Goal: Information Seeking & Learning: Learn about a topic

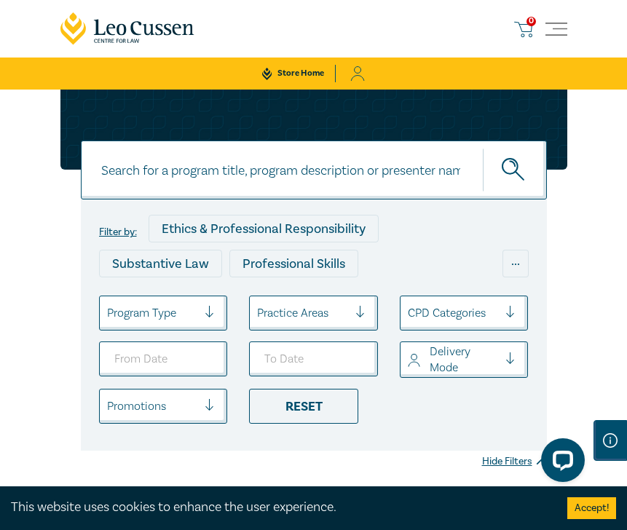
click at [373, 528] on div "This website uses cookies to enhance the user experience. Accept!" at bounding box center [313, 508] width 627 height 44
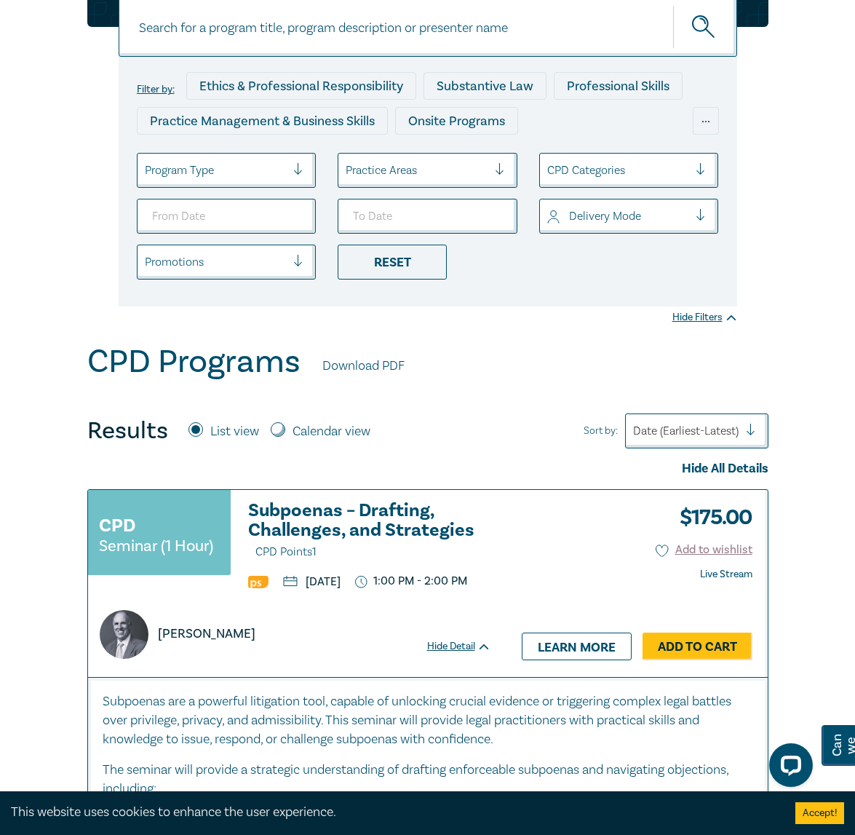
scroll to position [146, 0]
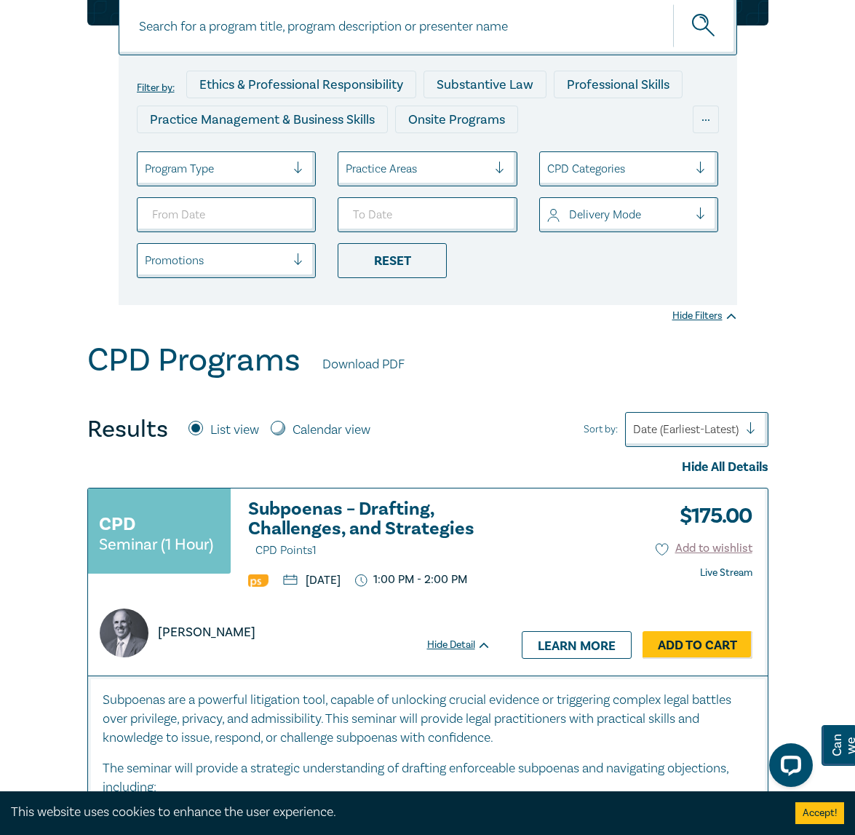
click at [317, 522] on h3 "Subpoenas – Drafting, Challenges, and Strategies CPD Points 1" at bounding box center [369, 529] width 243 height 61
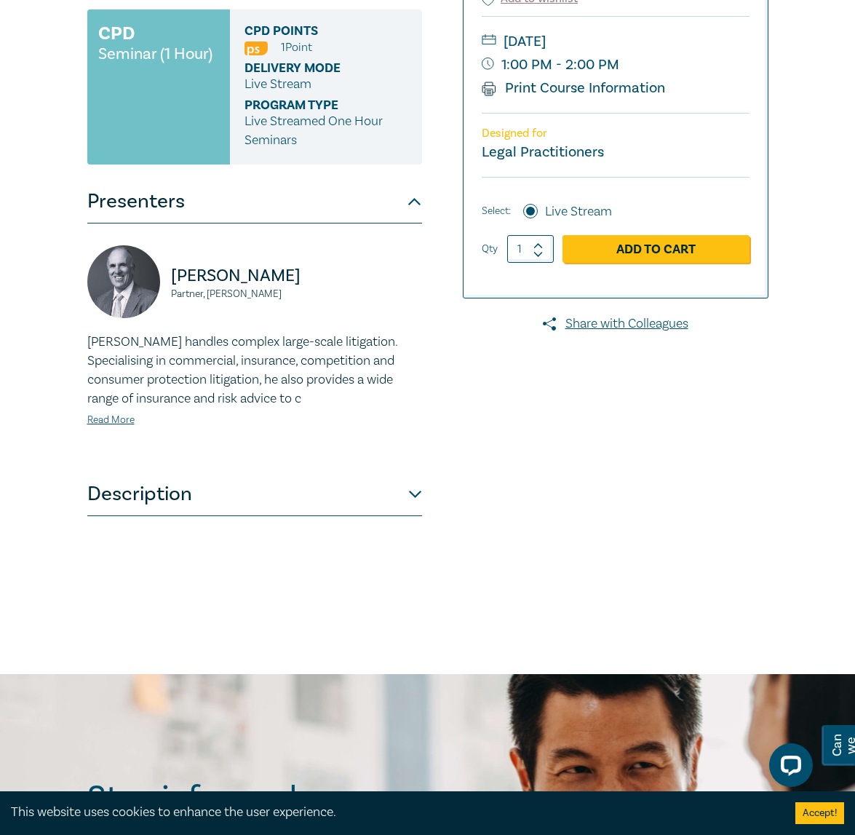
scroll to position [291, 0]
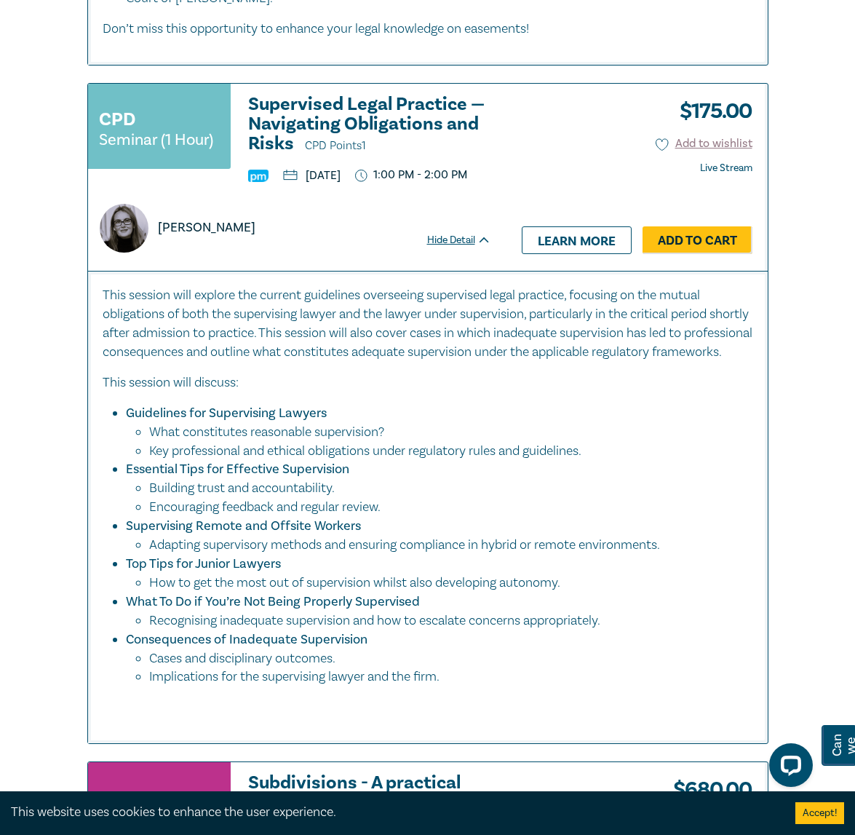
scroll to position [1819, 0]
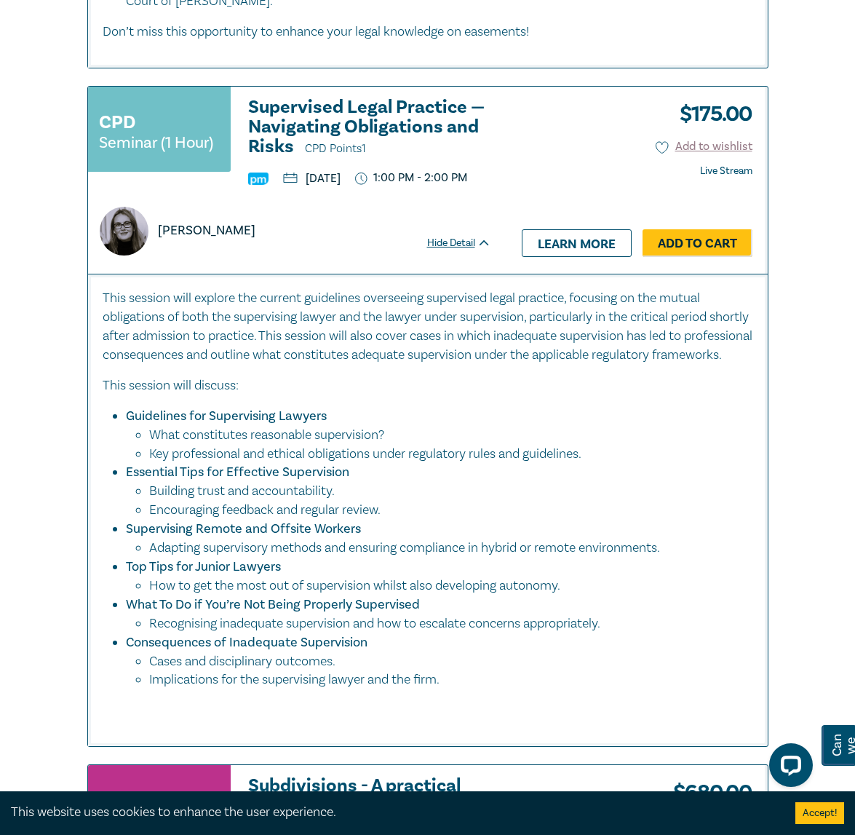
click at [282, 157] on h3 "Supervised Legal Practice — Navigating Obligations and Risks CPD Points 1" at bounding box center [369, 128] width 243 height 61
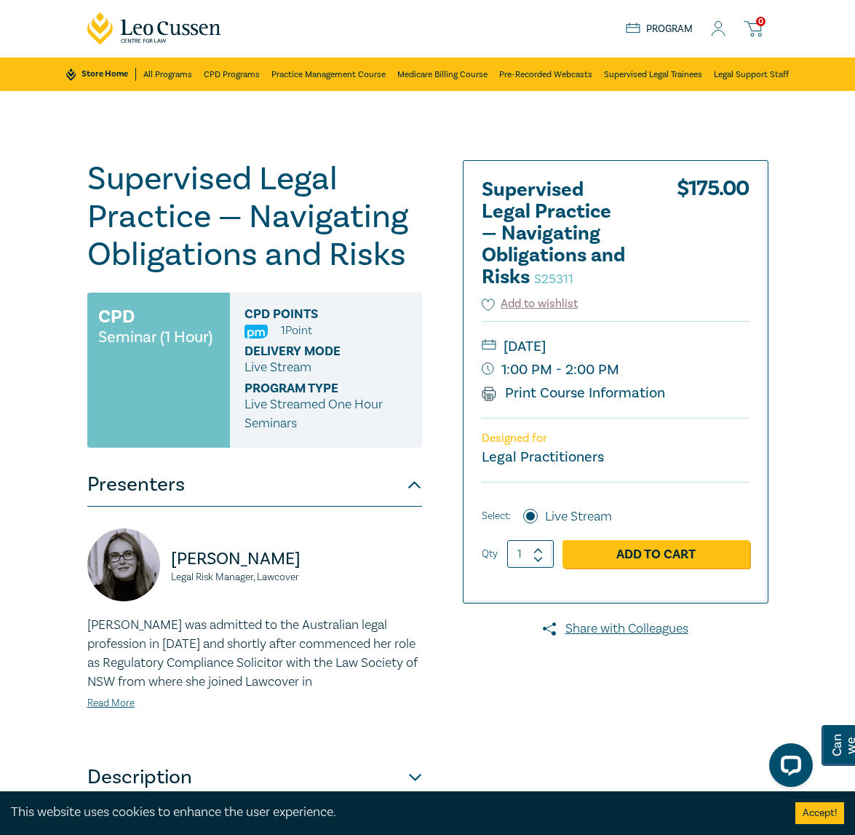
drag, startPoint x: 408, startPoint y: 269, endPoint x: 85, endPoint y: 182, distance: 333.8
click at [85, 182] on div "Supervised Legal Practice — Navigating Obligations and Risks S25311 CPD Seminar…" at bounding box center [283, 524] width 408 height 728
copy h1 "Supervised Legal Practice — Navigating Obligations and Risks"
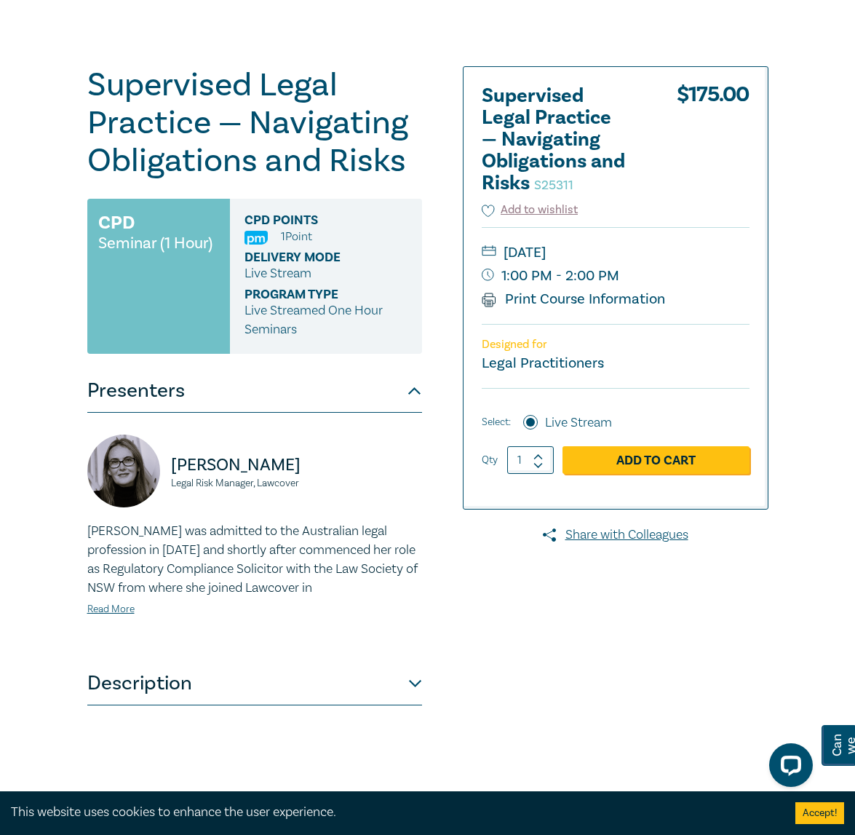
scroll to position [218, 0]
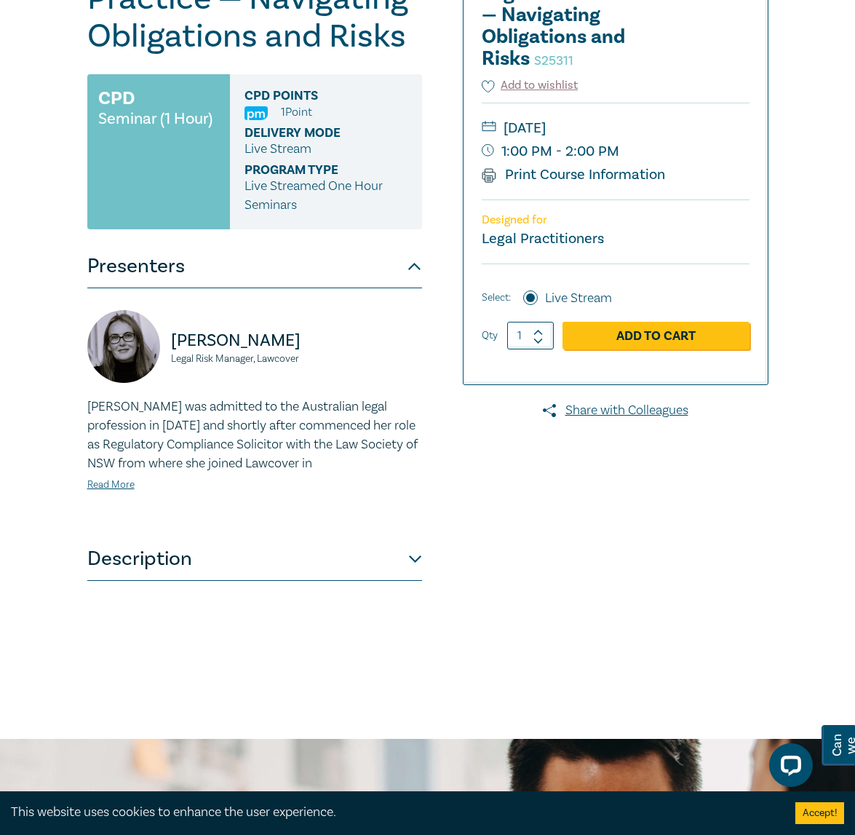
click at [358, 557] on button "Description" at bounding box center [254, 559] width 335 height 44
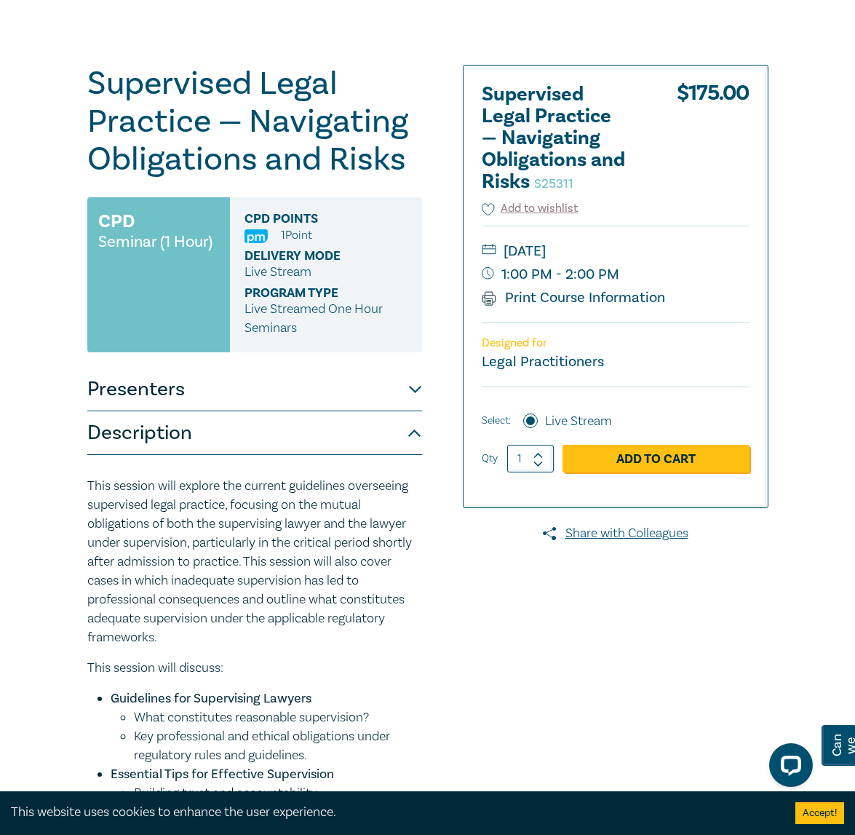
scroll to position [73, 0]
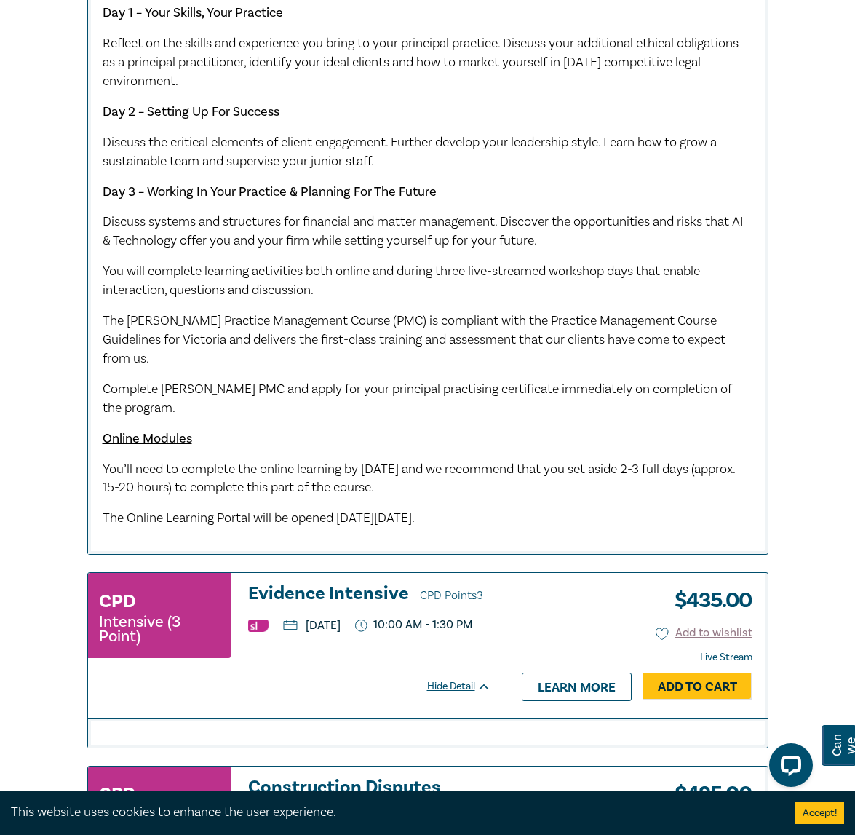
scroll to position [4608, 0]
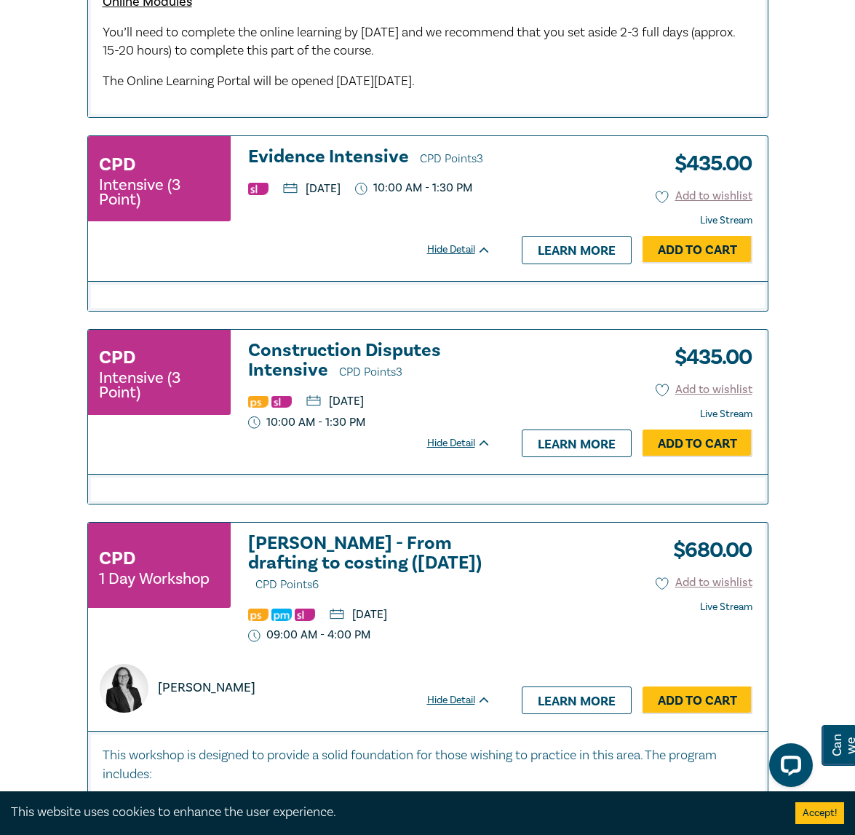
click at [341, 169] on h3 "Evidence Intensive CPD Points 3" at bounding box center [369, 158] width 243 height 22
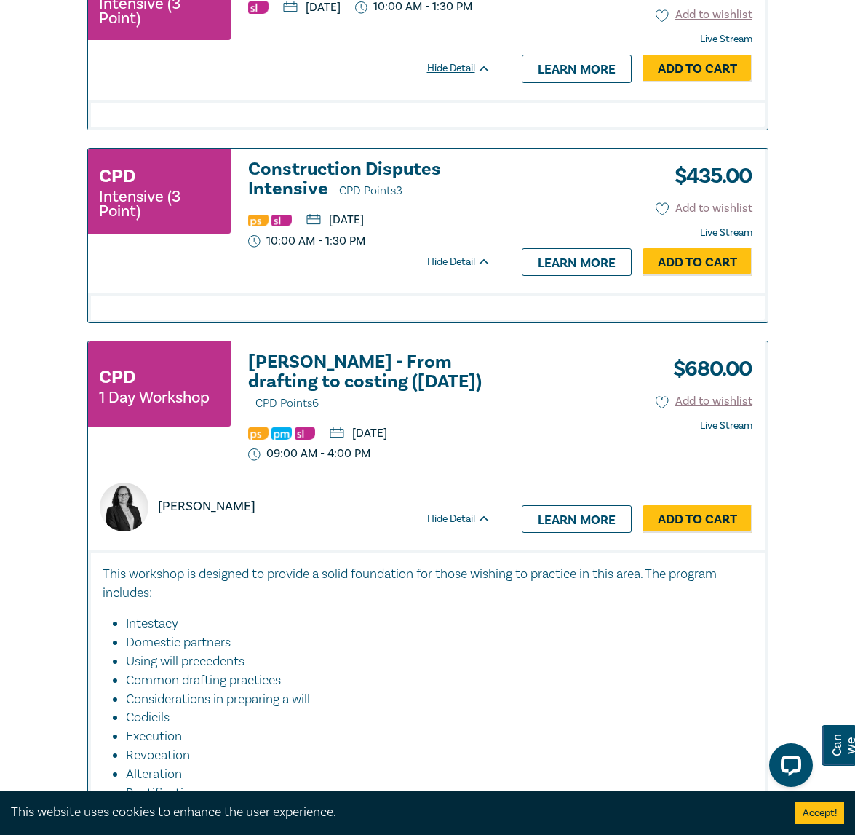
scroll to position [4642, 0]
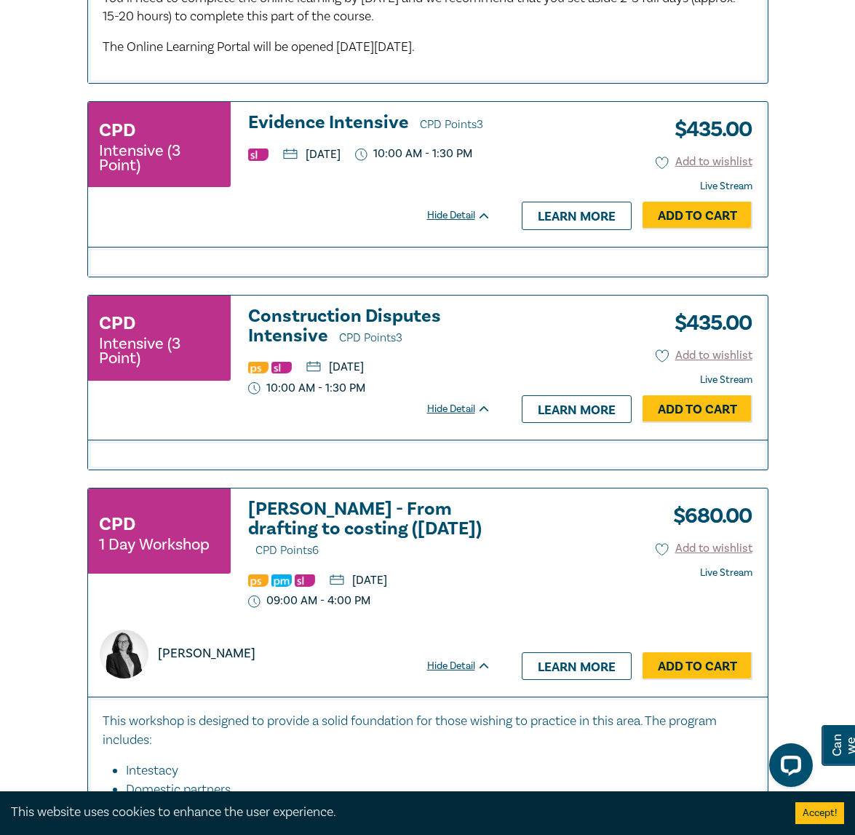
click at [356, 348] on h3 "Construction Disputes Intensive CPD Points 3" at bounding box center [369, 326] width 243 height 41
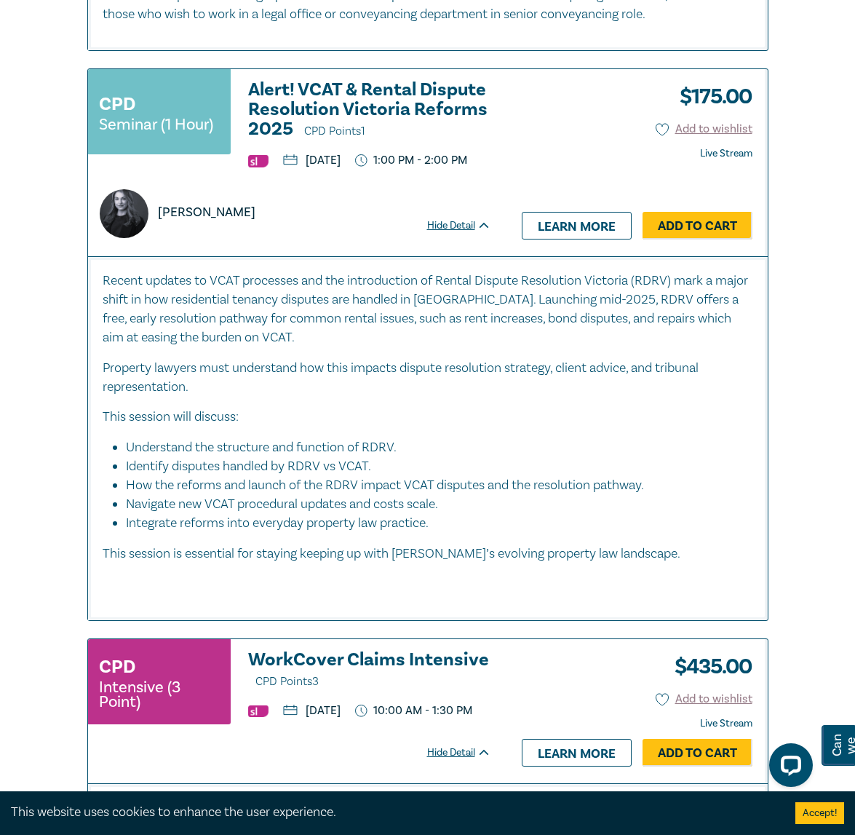
scroll to position [6921, 0]
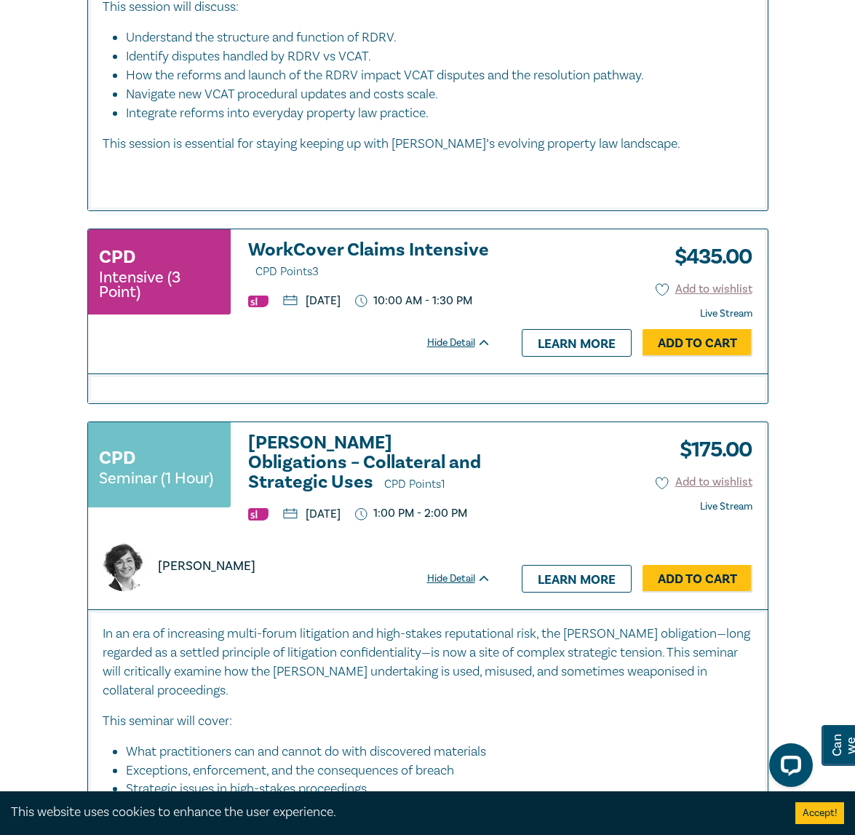
click at [393, 282] on h3 "WorkCover Claims Intensive CPD Points 3" at bounding box center [369, 260] width 243 height 41
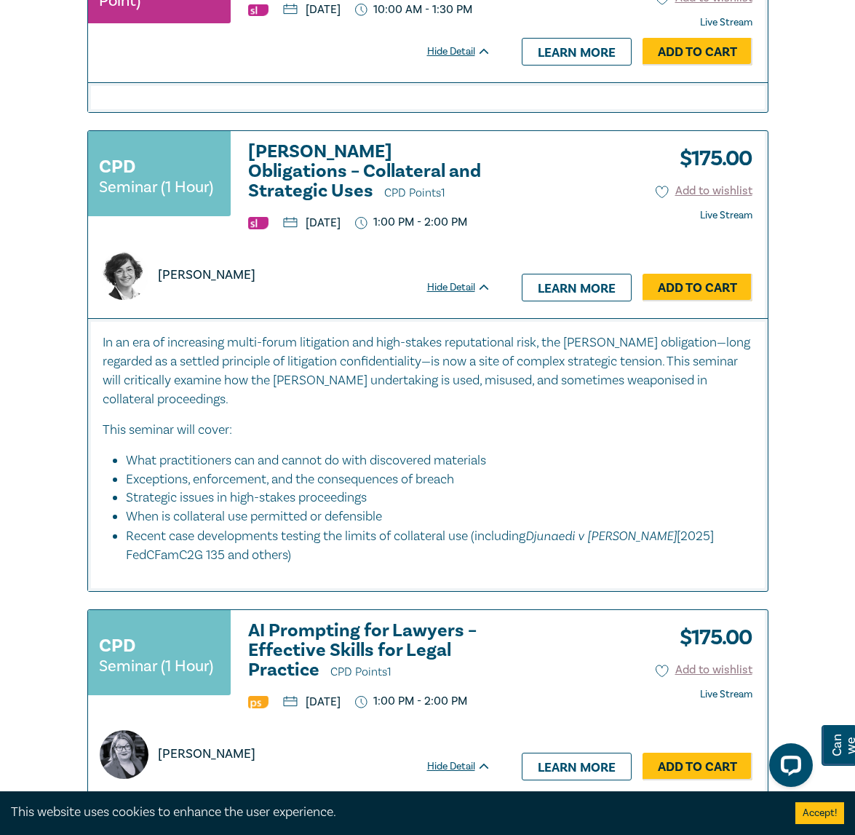
scroll to position [7140, 0]
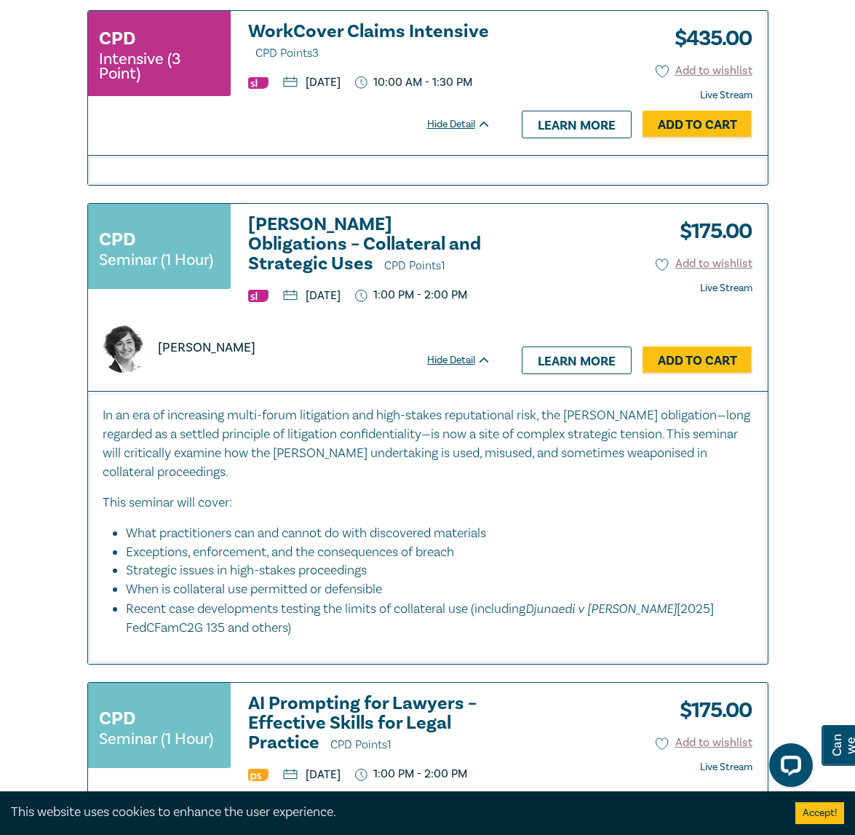
click at [324, 276] on h3 "[PERSON_NAME] Obligations – Collateral and Strategic Uses CPD Points 1" at bounding box center [369, 245] width 243 height 61
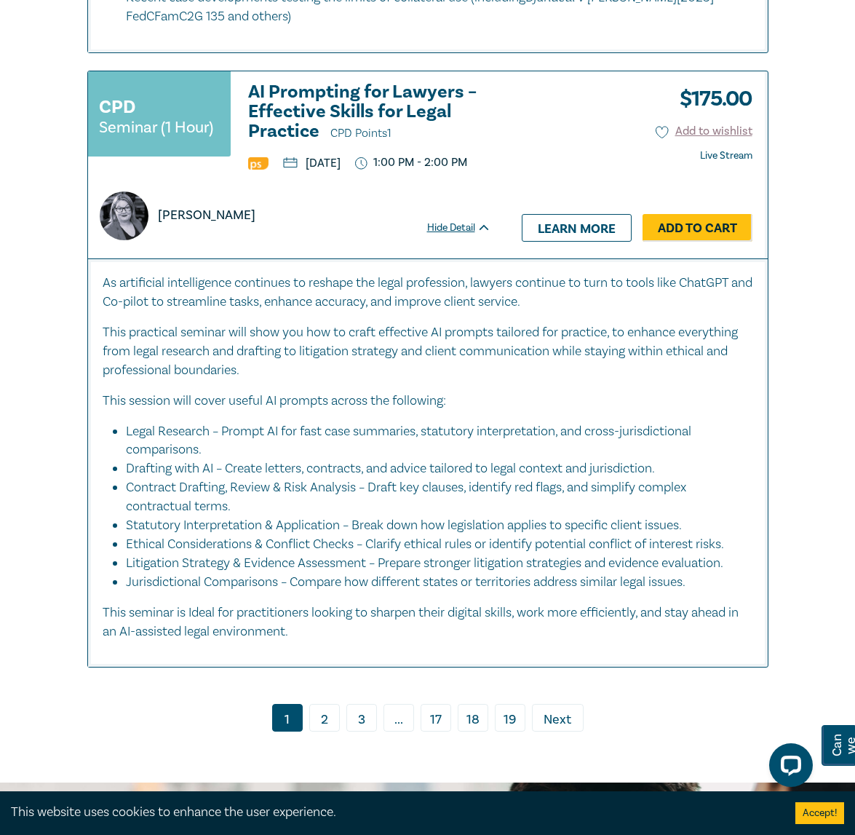
scroll to position [7794, 0]
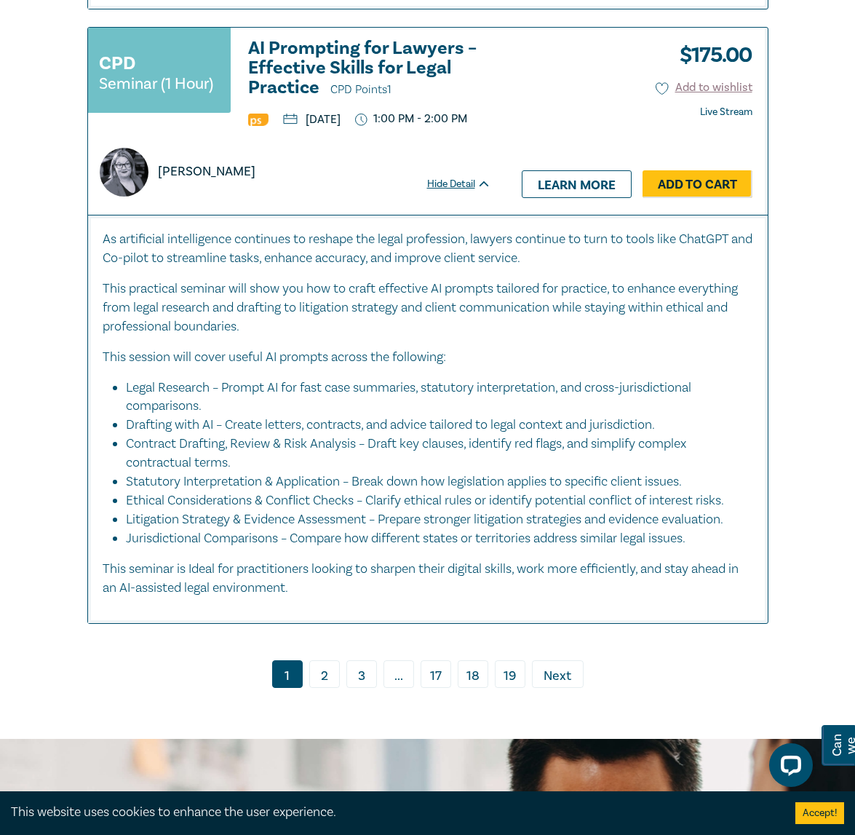
click at [303, 100] on h3 "AI Prompting for Lawyers – Effective Skills for Legal Practice CPD Points 1" at bounding box center [369, 69] width 243 height 61
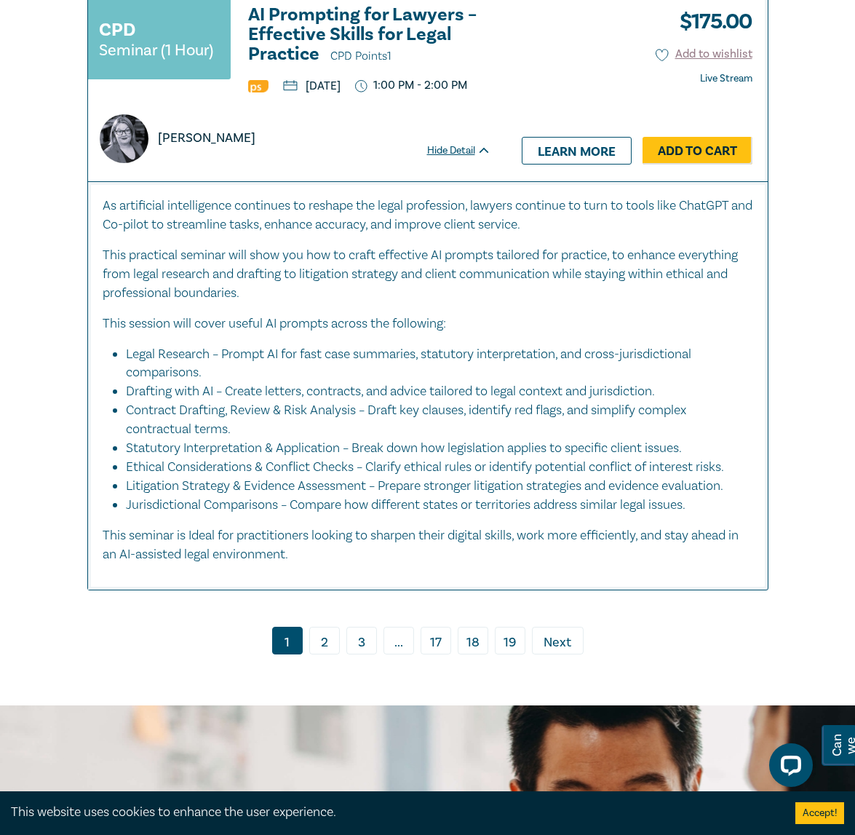
scroll to position [7867, 0]
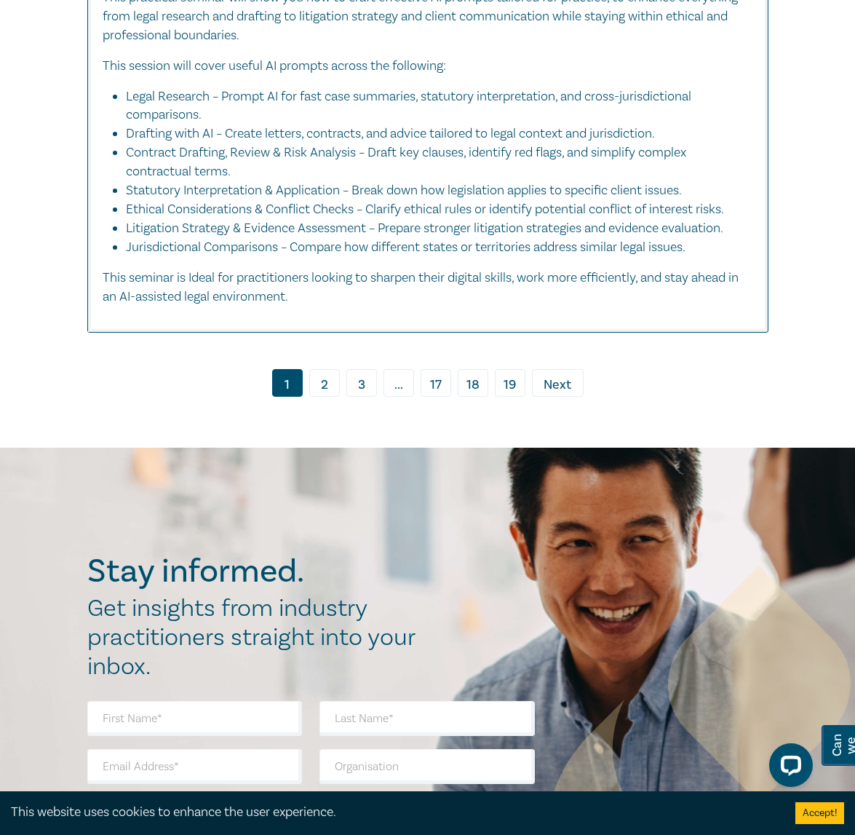
drag, startPoint x: 333, startPoint y: 580, endPoint x: 320, endPoint y: 573, distance: 14.0
click at [333, 397] on link "2" at bounding box center [324, 383] width 31 height 28
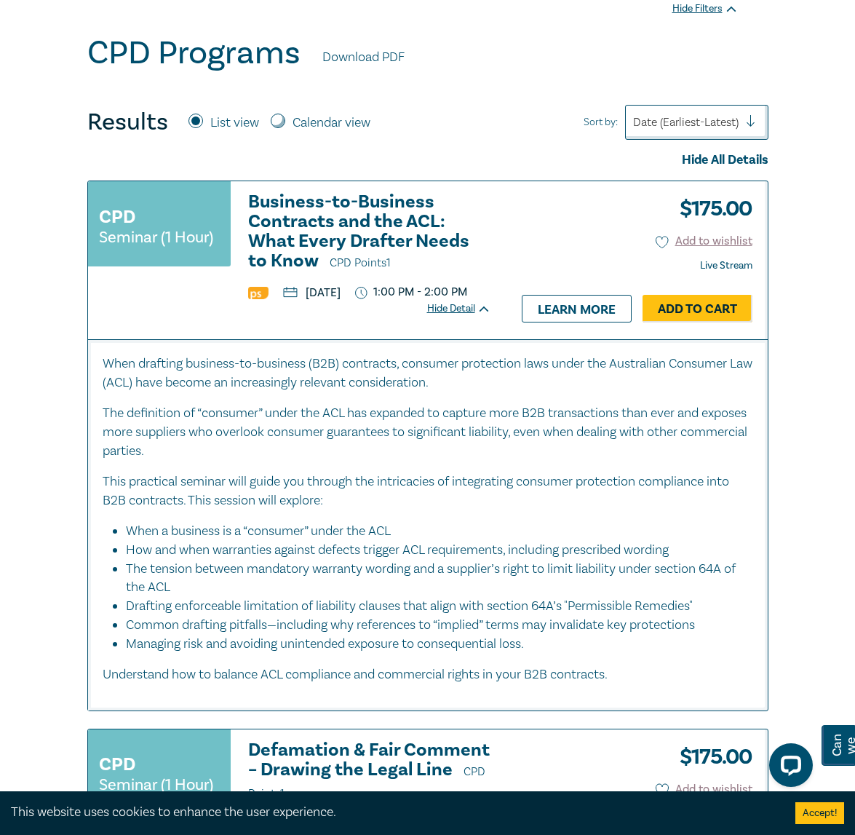
scroll to position [437, 0]
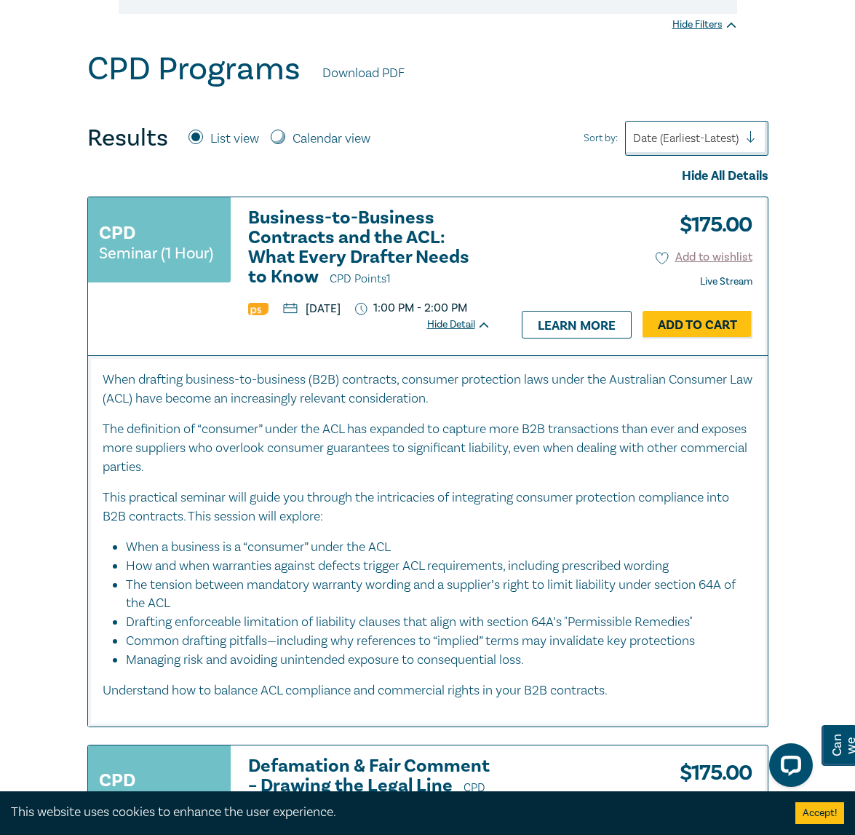
click at [353, 218] on h3 "Business-to-Business Contracts and the ACL: What Every Drafter Needs to Know CP…" at bounding box center [369, 248] width 243 height 81
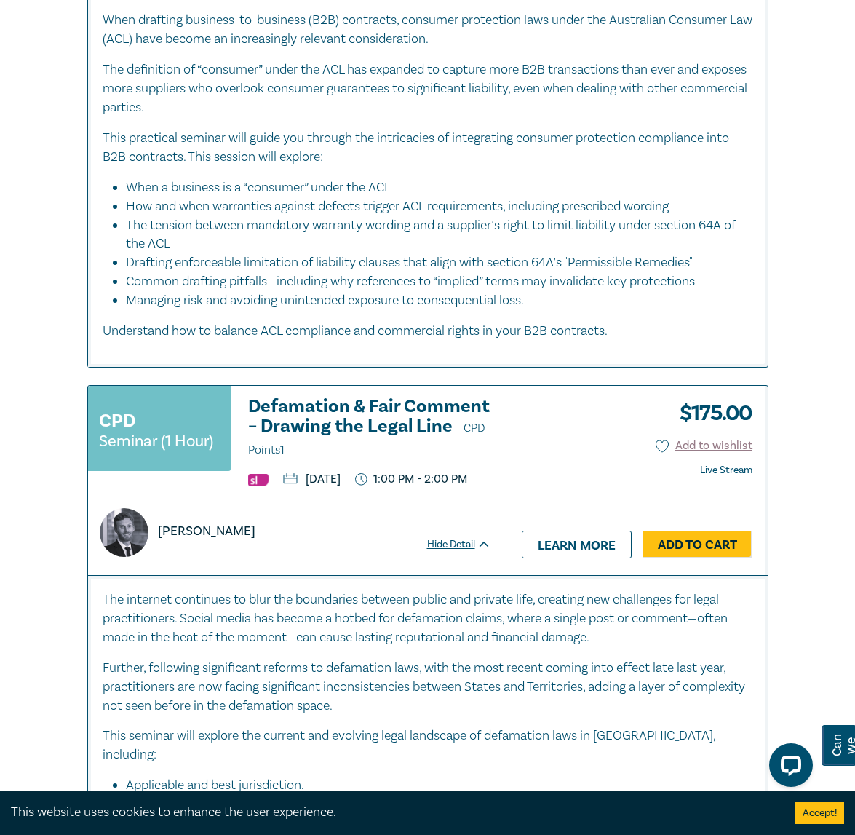
scroll to position [800, 0]
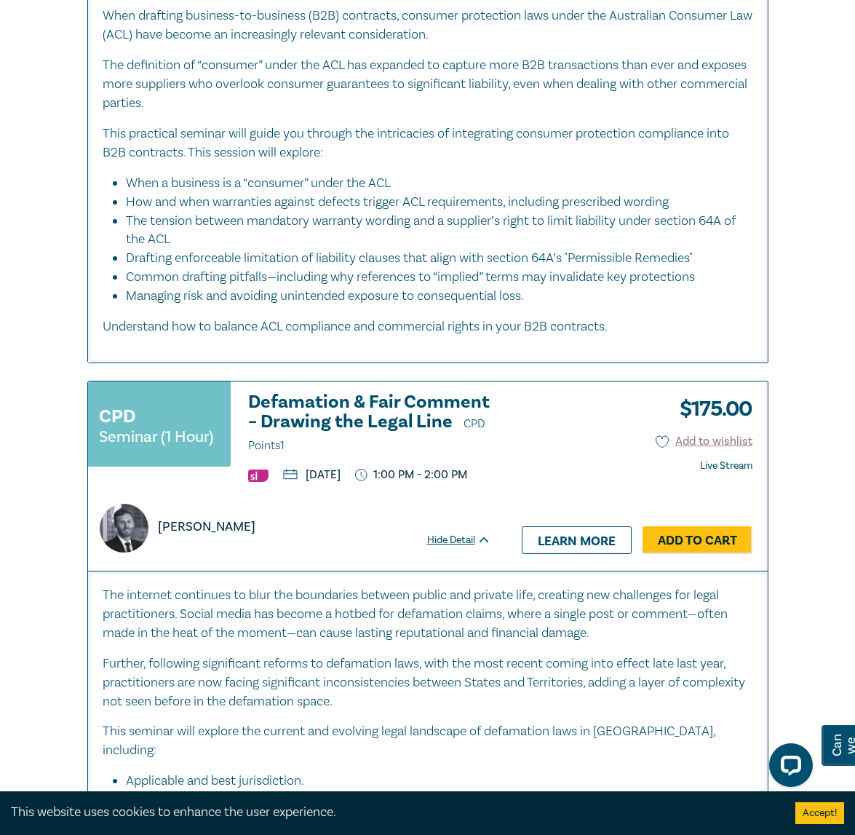
click at [321, 432] on h3 "Defamation & Fair Comment – Drawing the Legal Line CPD Points 1" at bounding box center [369, 423] width 243 height 63
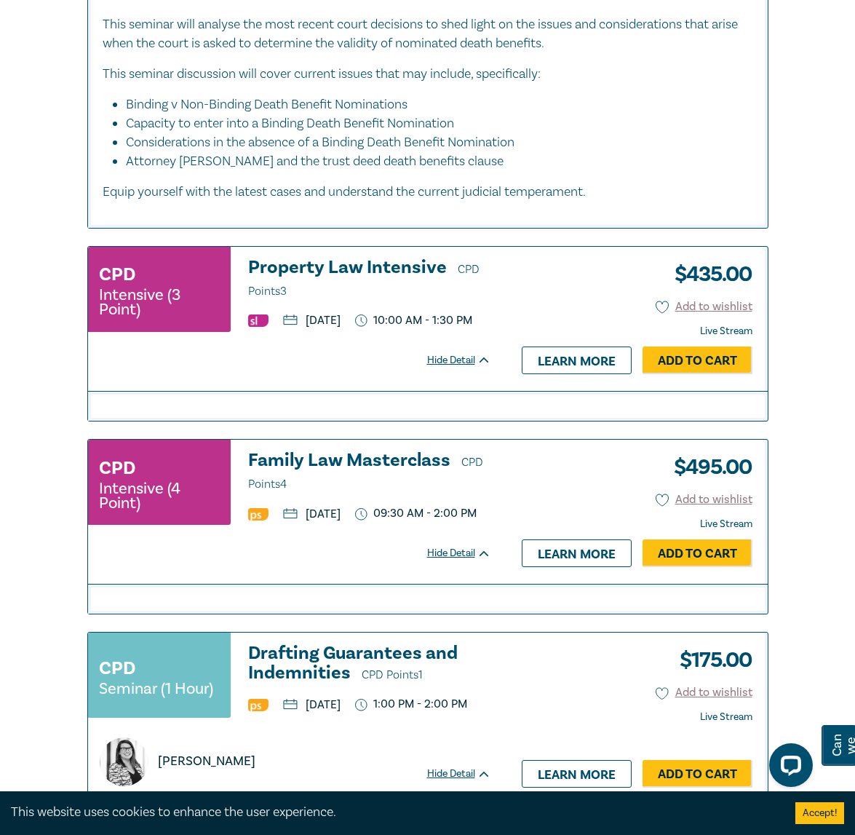
scroll to position [3053, 0]
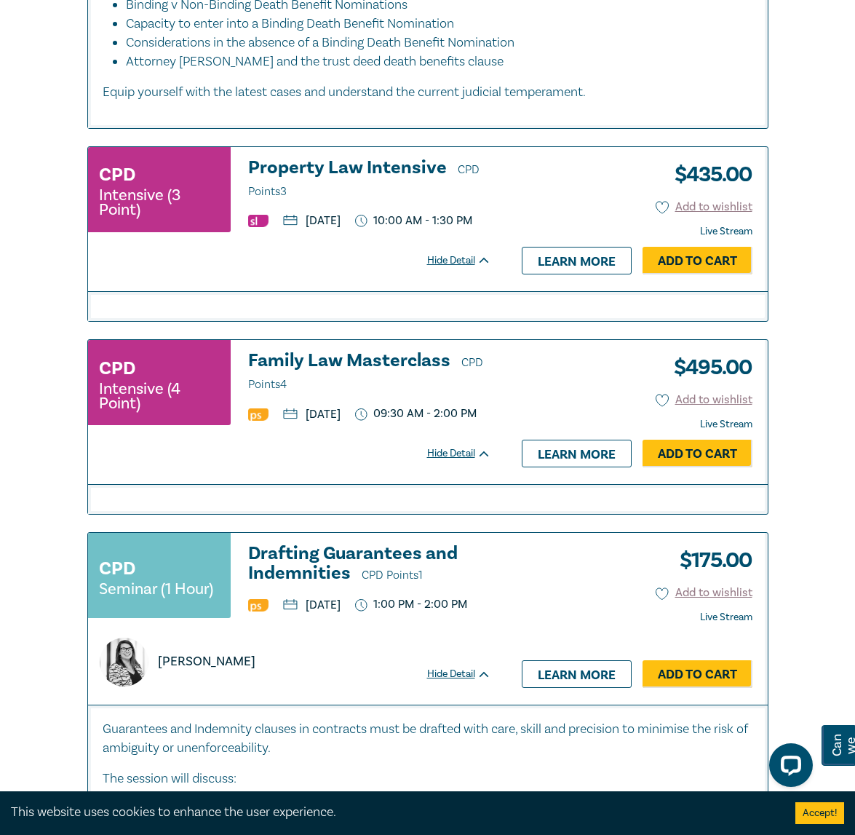
click at [309, 394] on h3 "Family Law Masterclass CPD Points 4" at bounding box center [369, 373] width 243 height 44
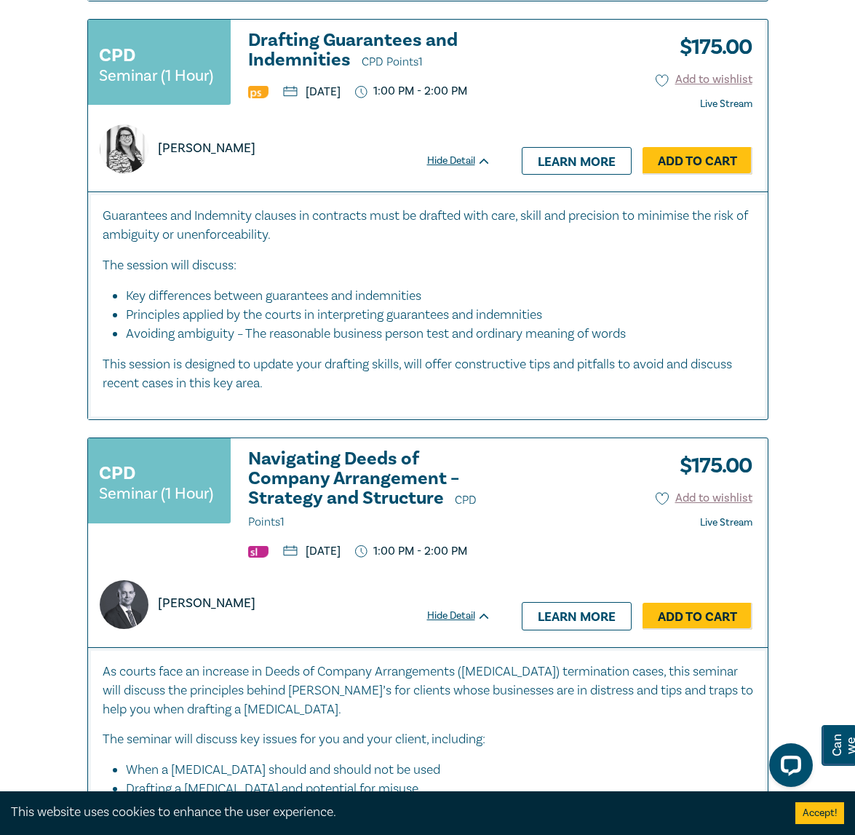
scroll to position [3569, 0]
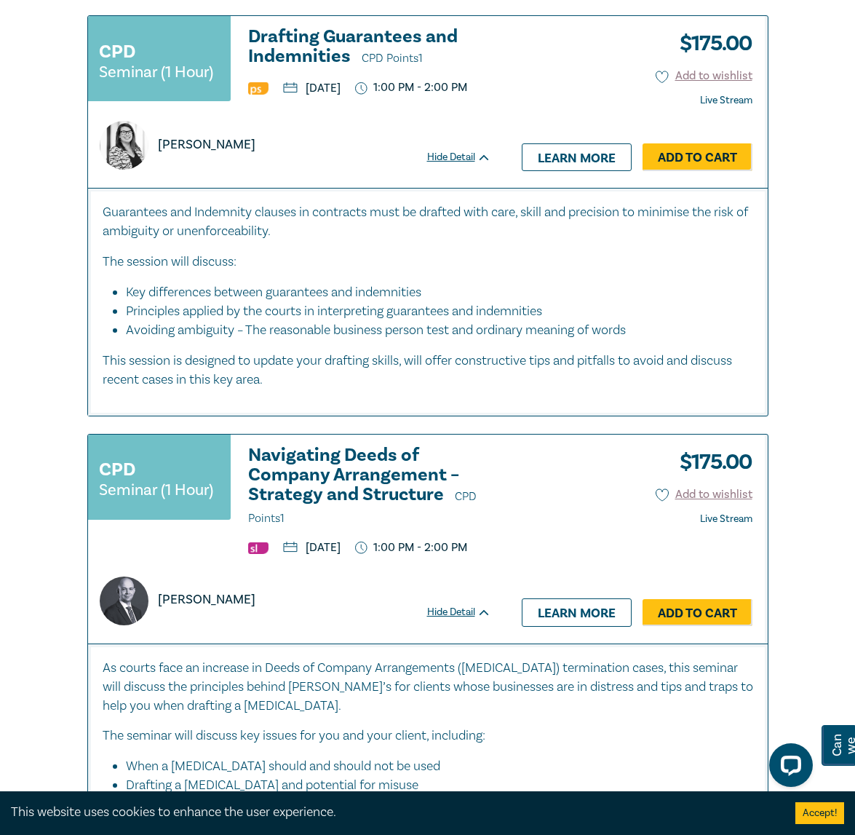
drag, startPoint x: 280, startPoint y: 142, endPoint x: 280, endPoint y: 114, distance: 28.4
click at [280, 68] on h3 "Drafting Guarantees and Indemnities CPD Points 1" at bounding box center [369, 47] width 243 height 41
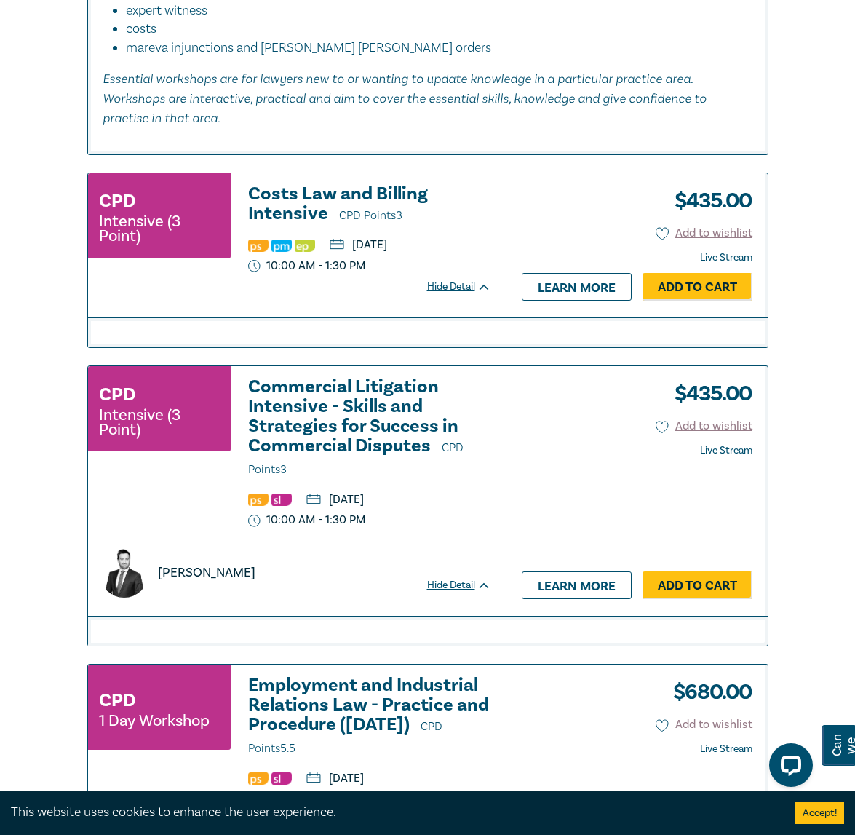
scroll to position [5031, 0]
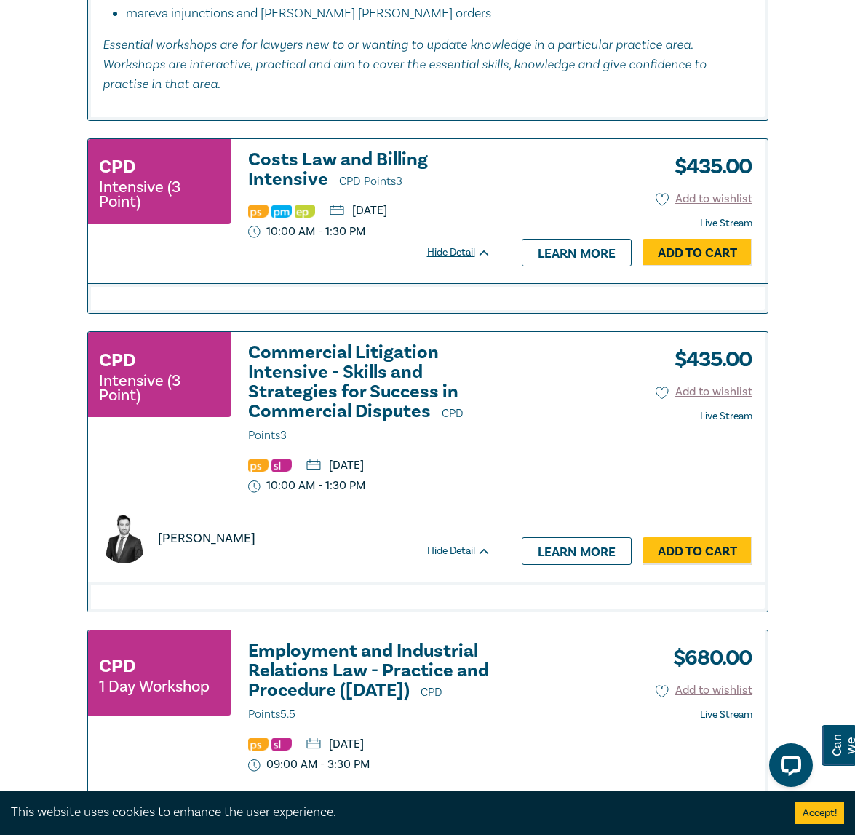
click at [303, 191] on h3 "Costs Law and Billing Intensive CPD Points 3" at bounding box center [369, 170] width 243 height 41
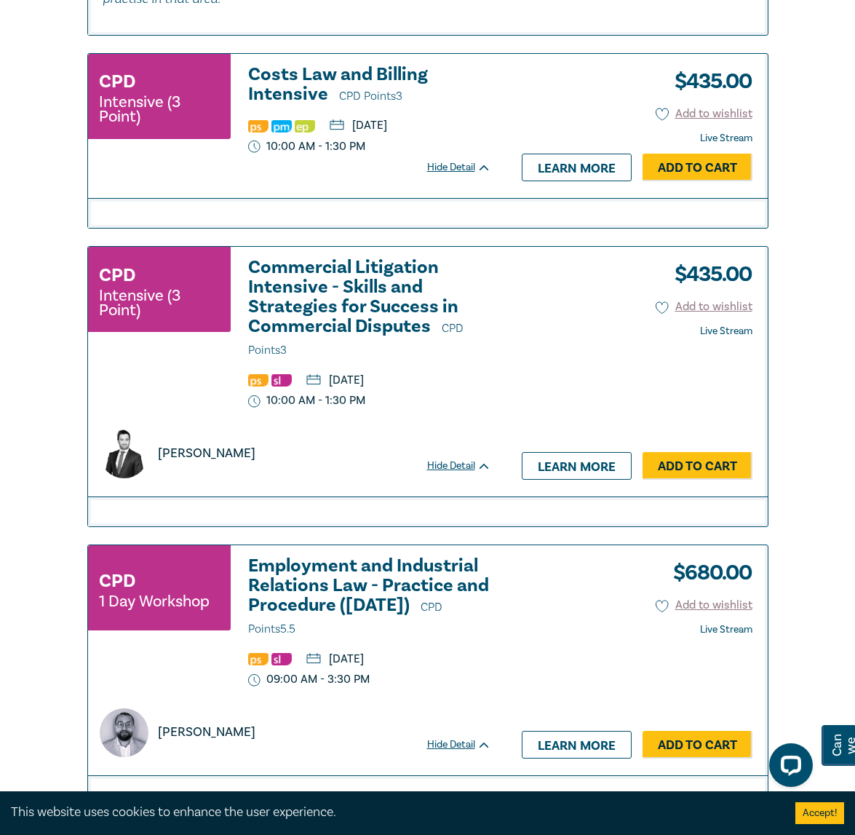
scroll to position [5247, 0]
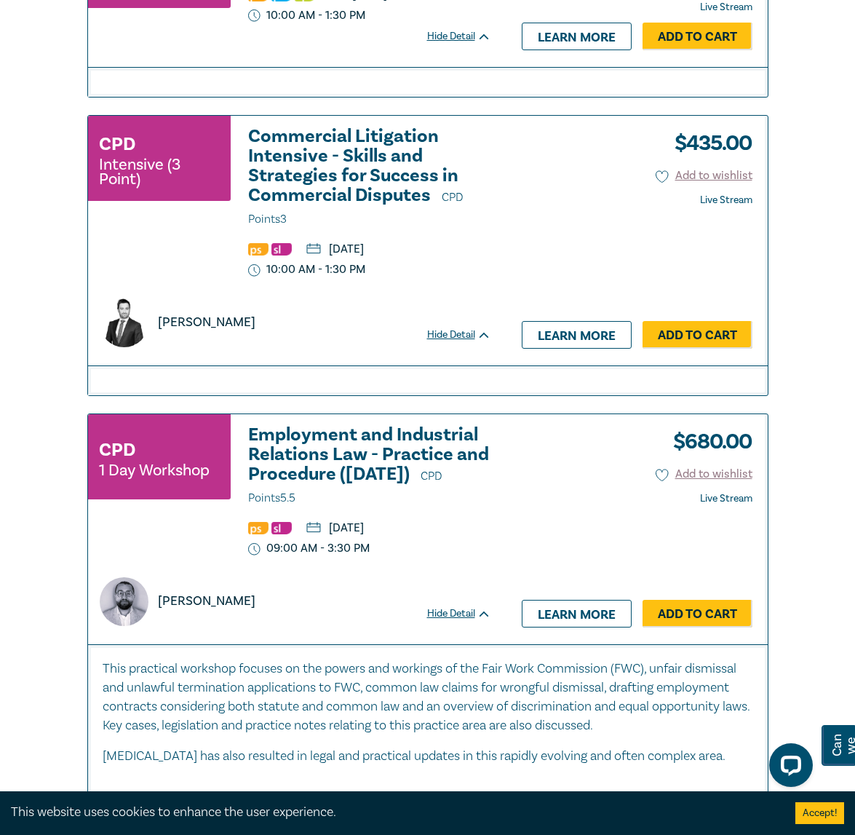
click at [320, 229] on h3 "Commercial Litigation Intensive - Skills and Strategies for Success in Commerci…" at bounding box center [369, 178] width 243 height 103
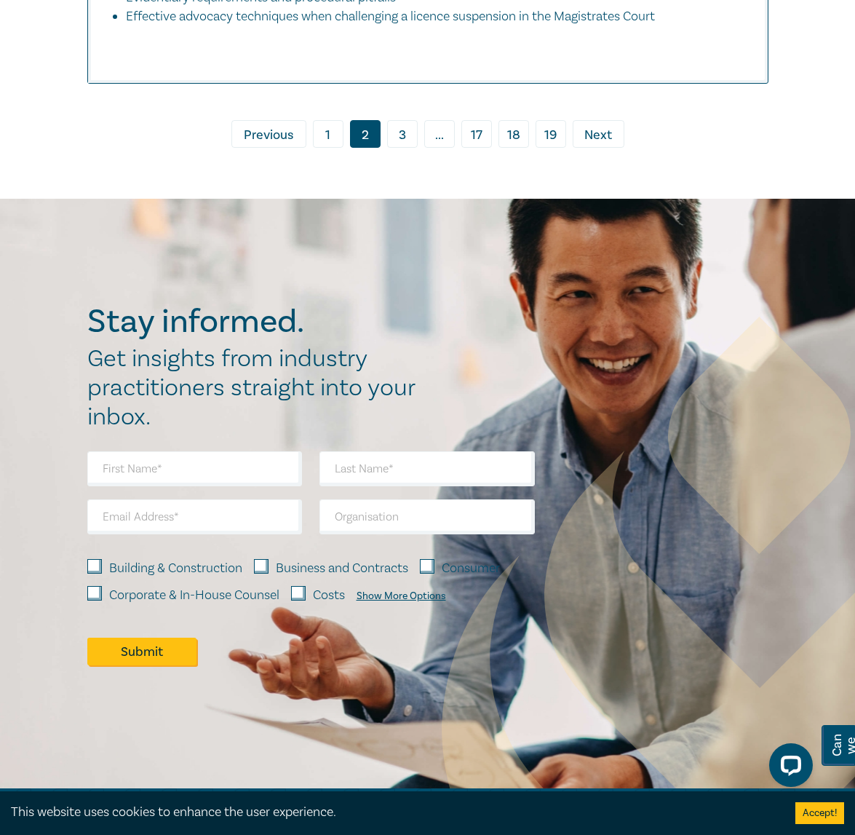
scroll to position [6776, 0]
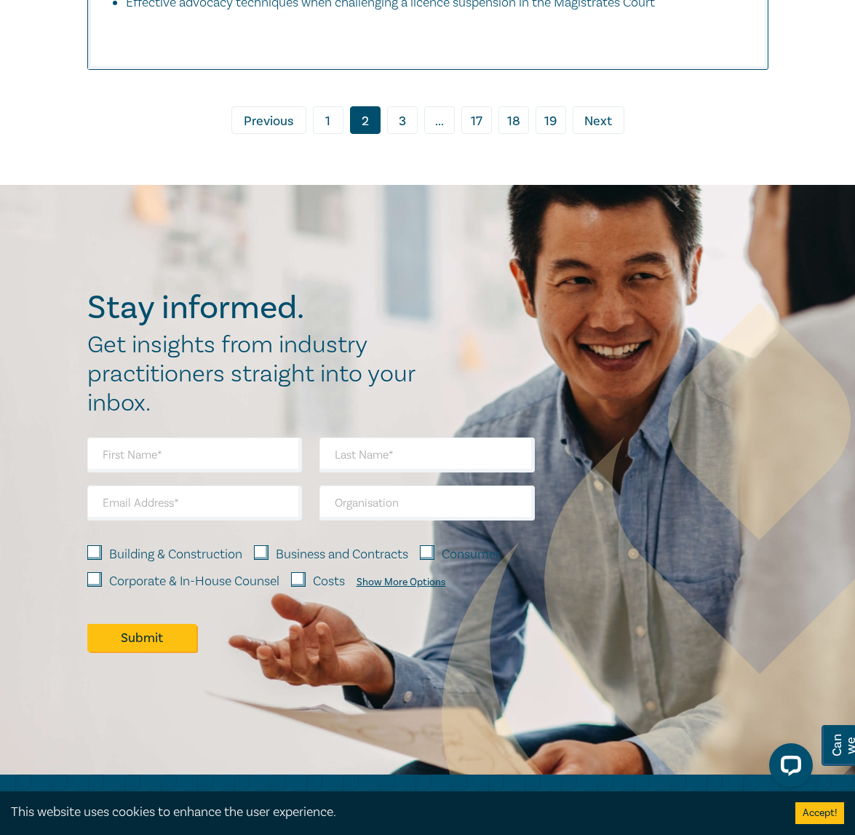
click at [394, 134] on link "3" at bounding box center [402, 120] width 31 height 28
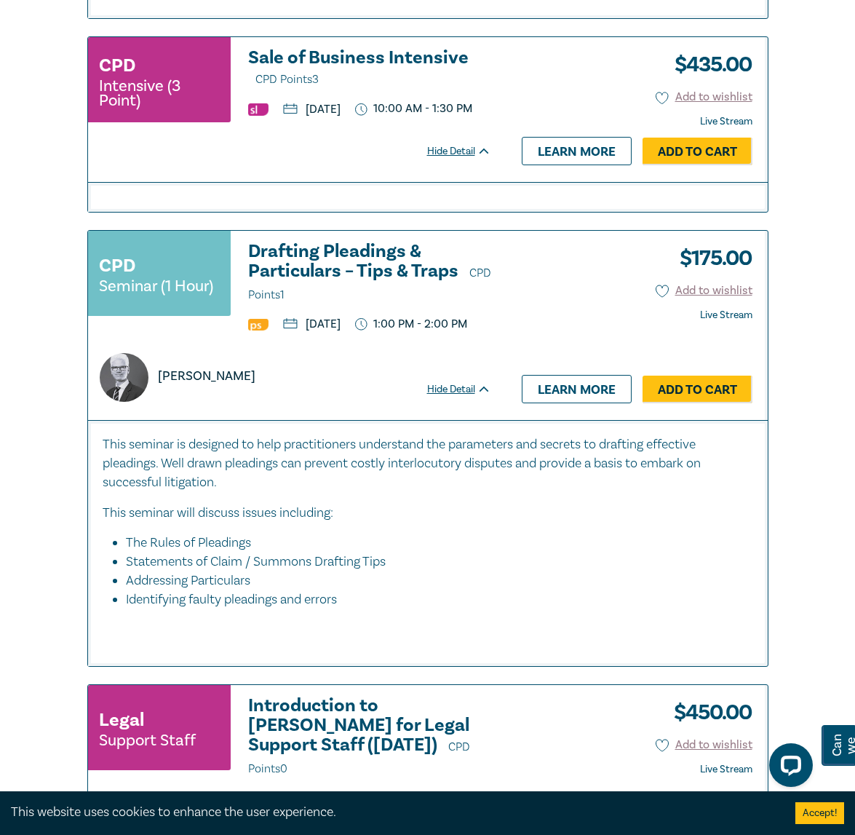
scroll to position [1965, 0]
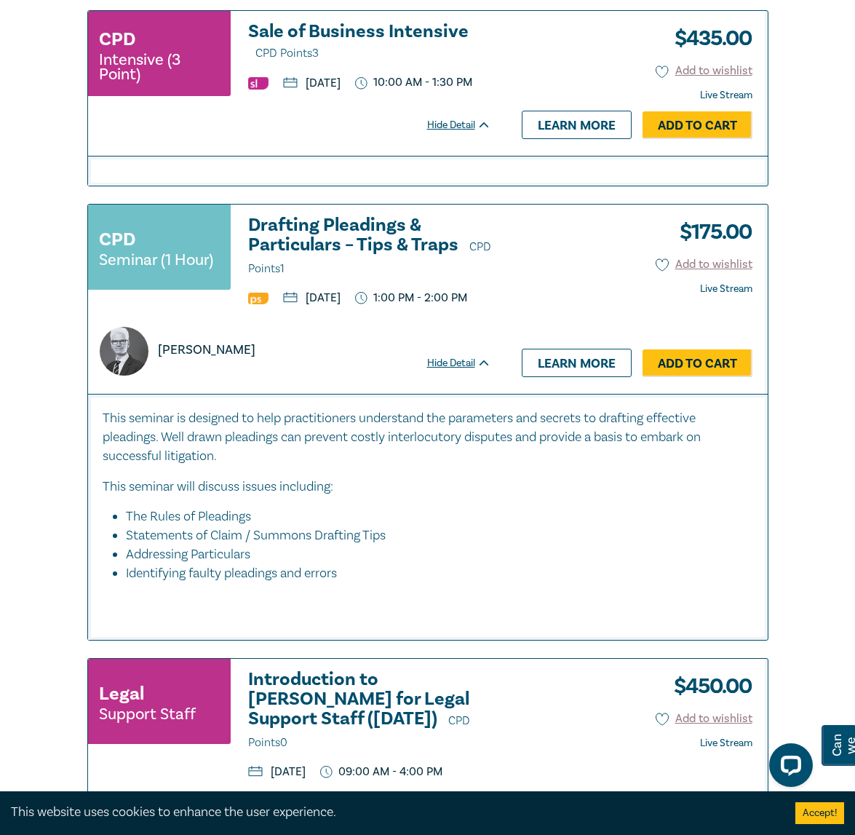
click at [443, 63] on h3 "Sale of Business Intensive CPD Points 3" at bounding box center [369, 42] width 243 height 41
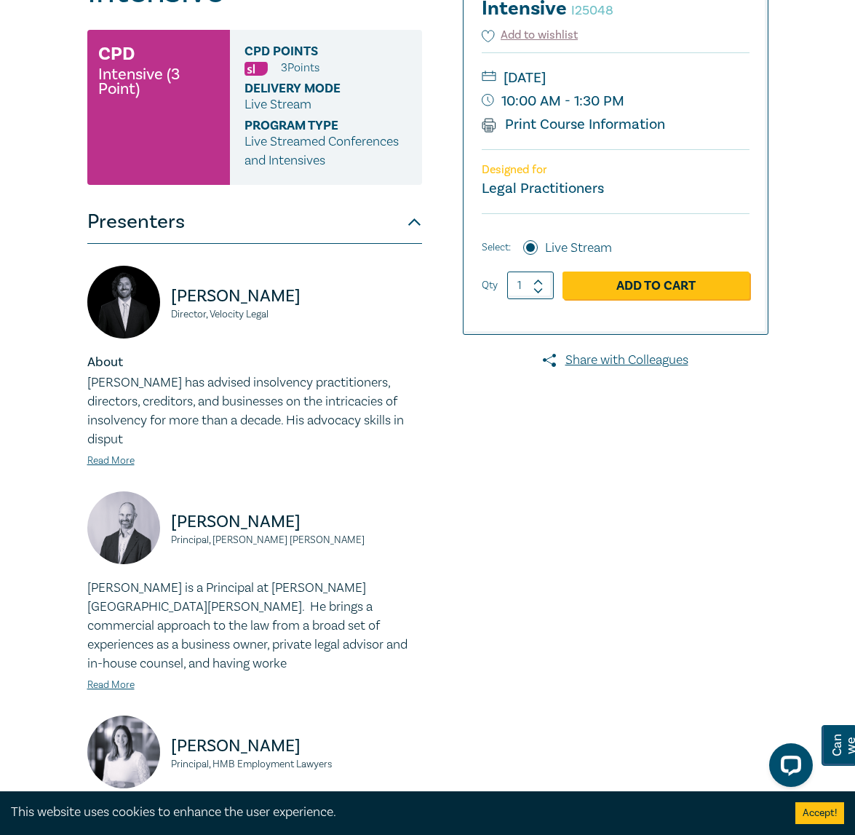
scroll to position [582, 0]
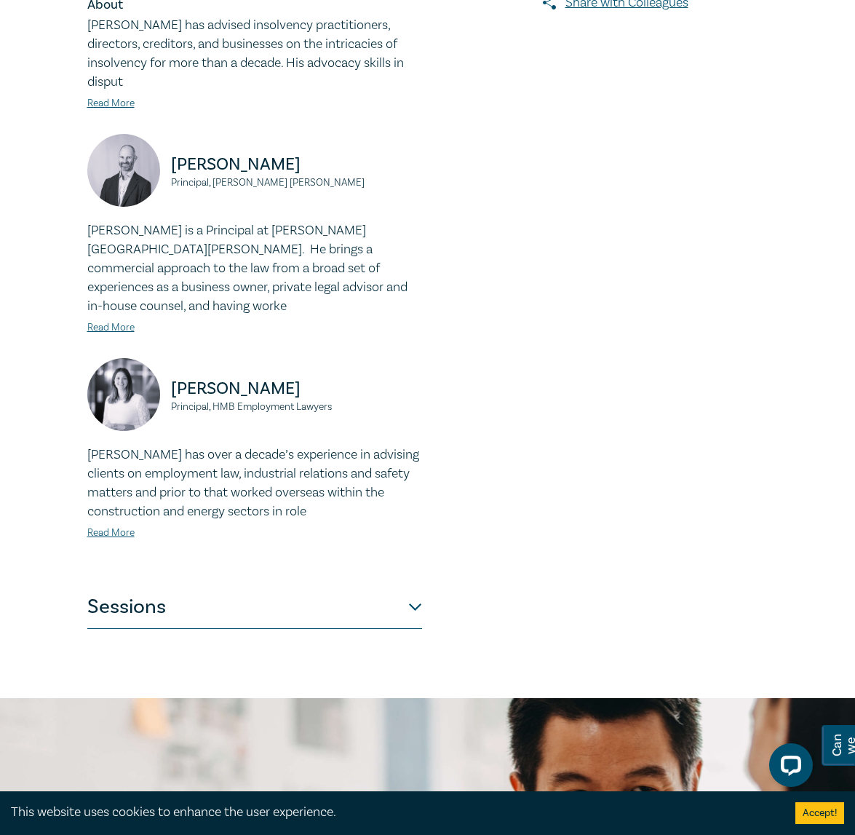
click at [357, 585] on button "Sessions" at bounding box center [254, 607] width 335 height 44
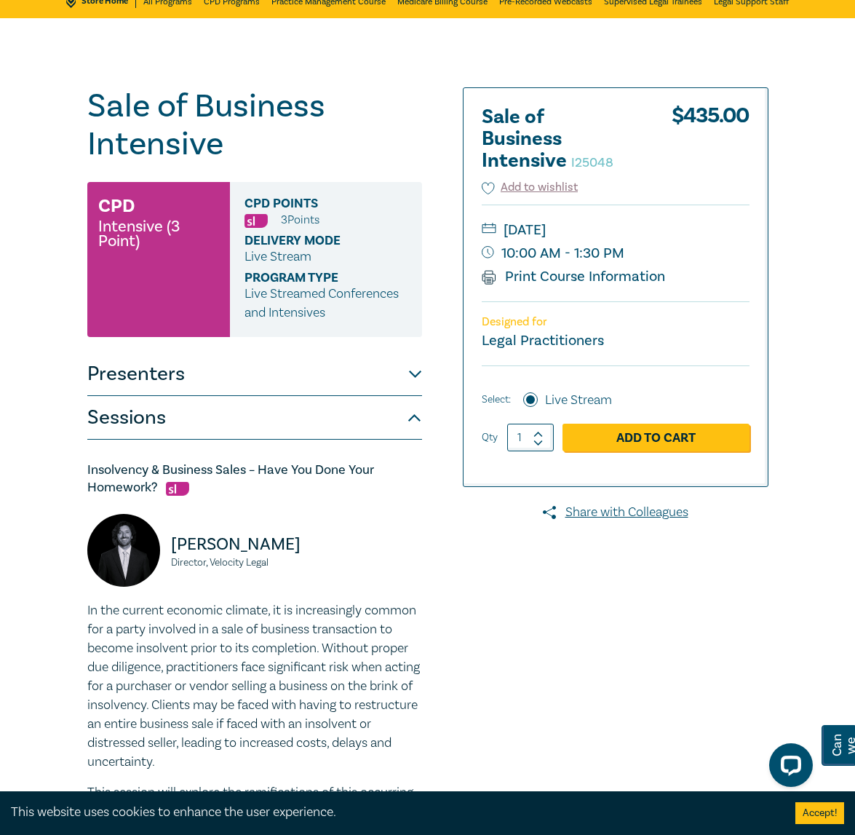
scroll to position [0, 0]
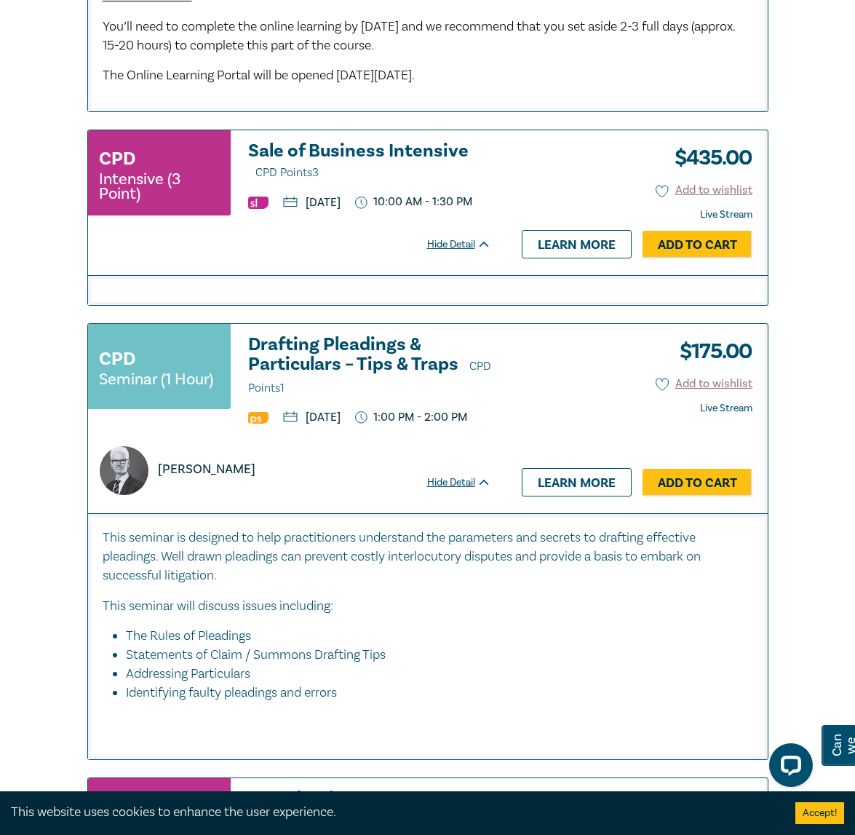
scroll to position [1827, 0]
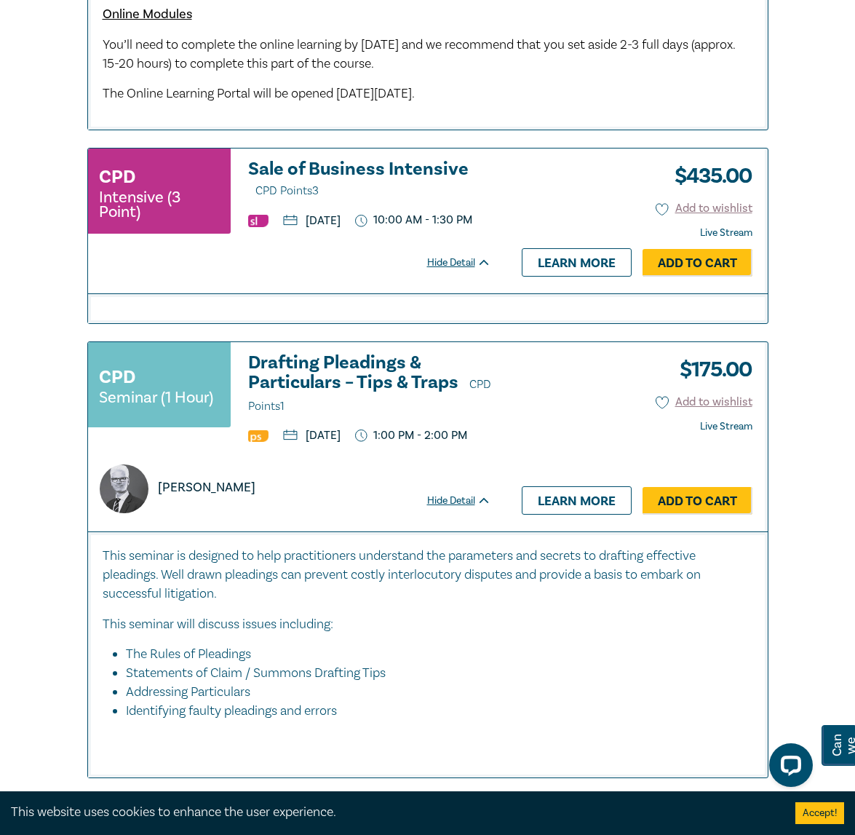
click at [337, 416] on h3 "Drafting Pleadings & Particulars – Tips & Traps CPD Points 1" at bounding box center [369, 384] width 243 height 63
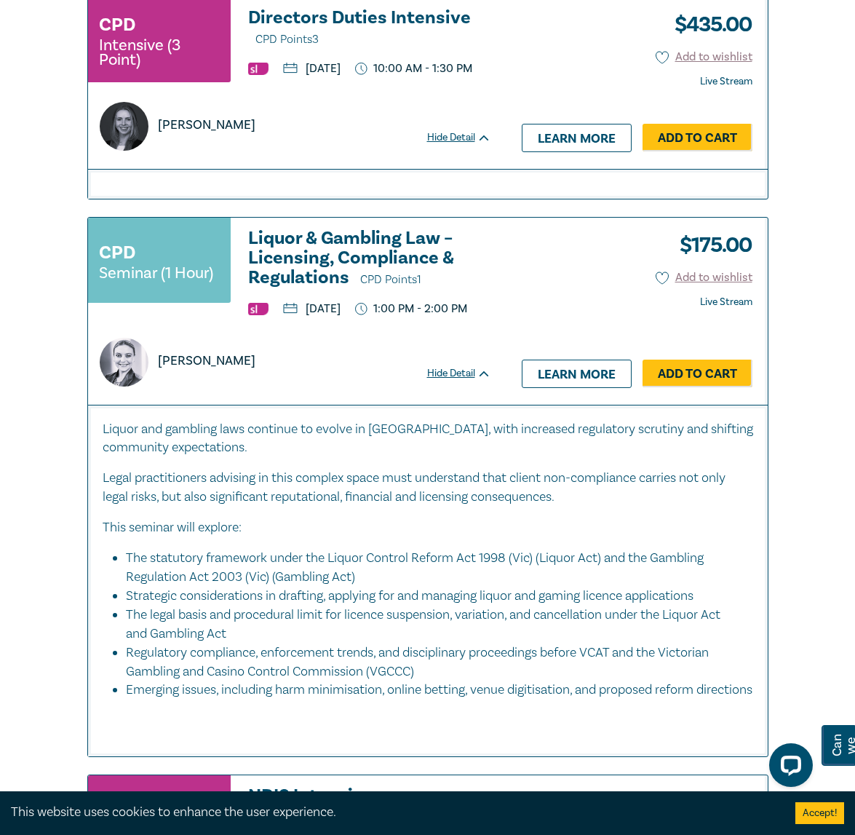
scroll to position [6256, 0]
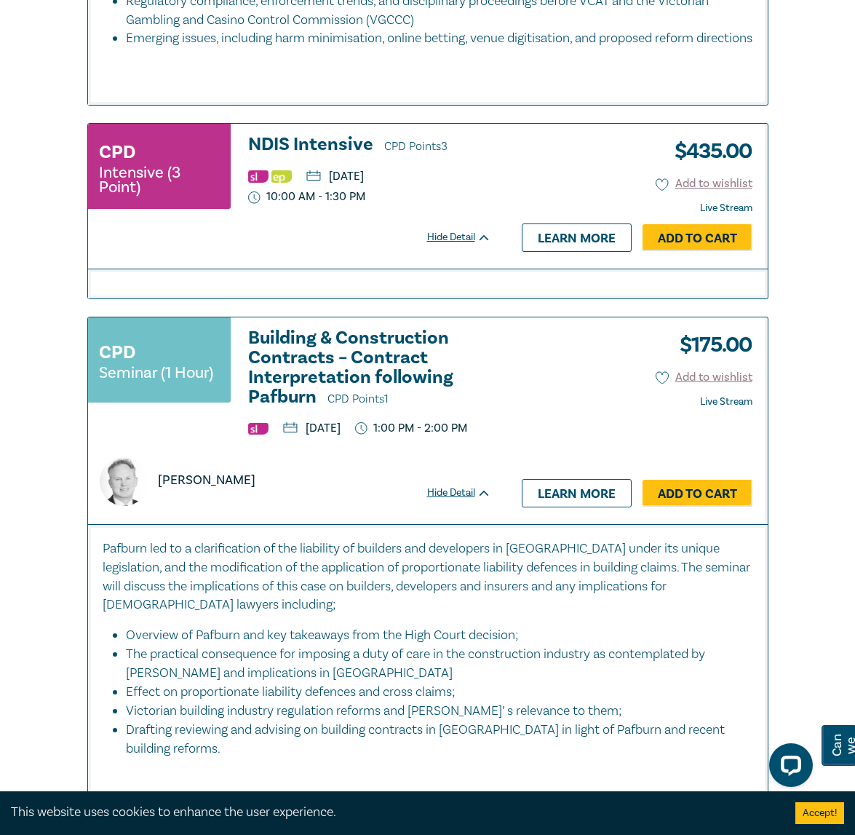
scroll to position [6945, 0]
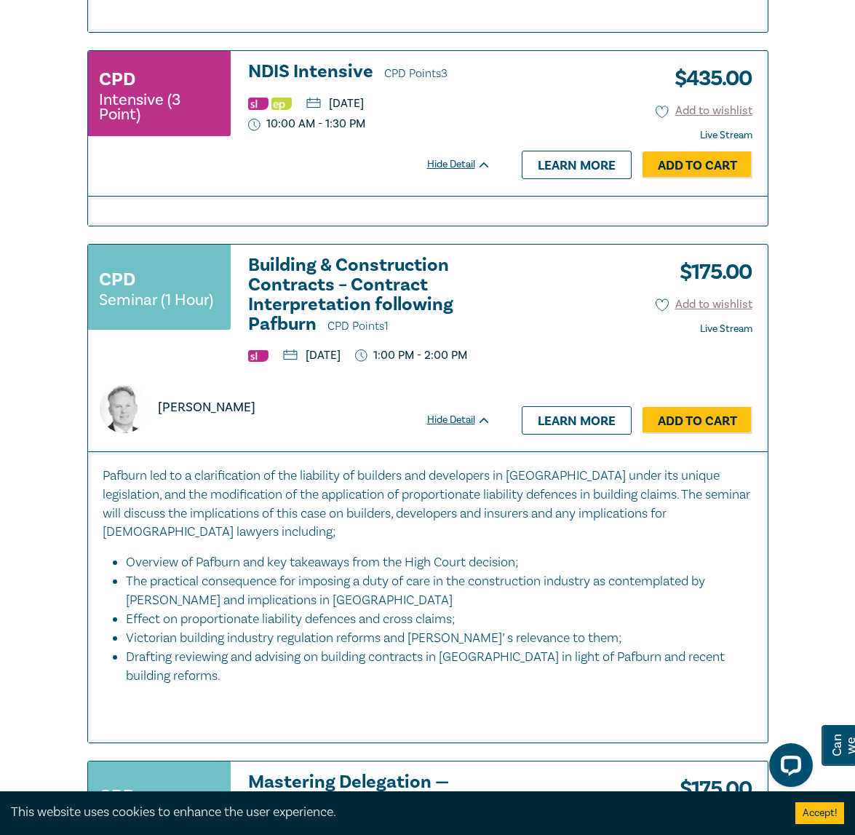
click at [307, 84] on h3 "NDIS Intensive CPD Points 3" at bounding box center [369, 73] width 243 height 22
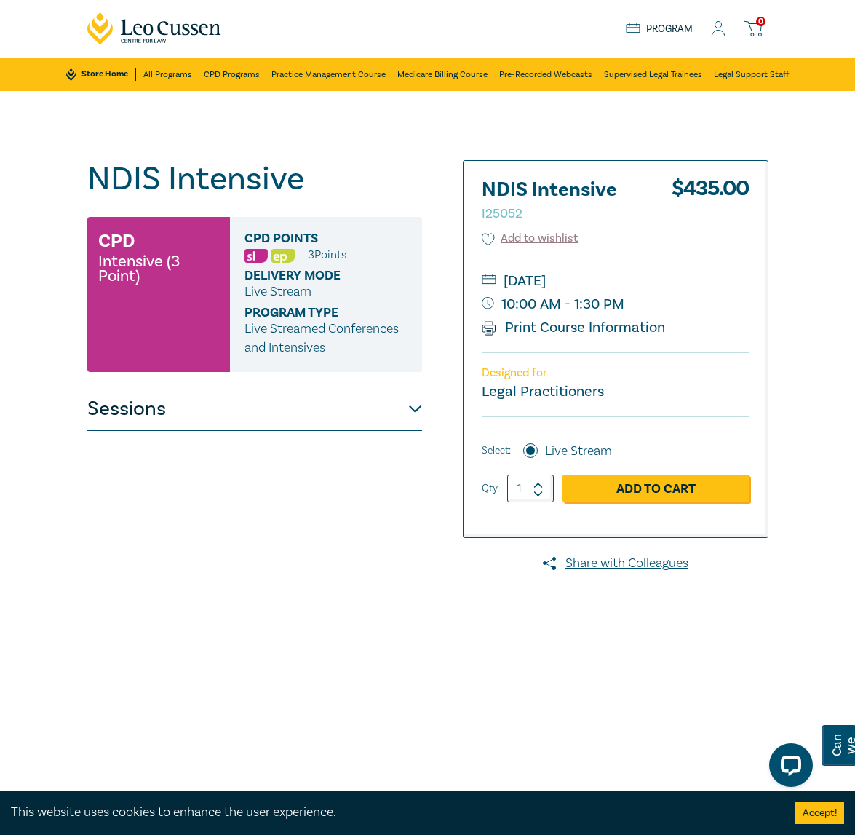
drag, startPoint x: 235, startPoint y: 397, endPoint x: 238, endPoint y: 407, distance: 10.6
click at [239, 408] on button "Sessions" at bounding box center [254, 409] width 335 height 44
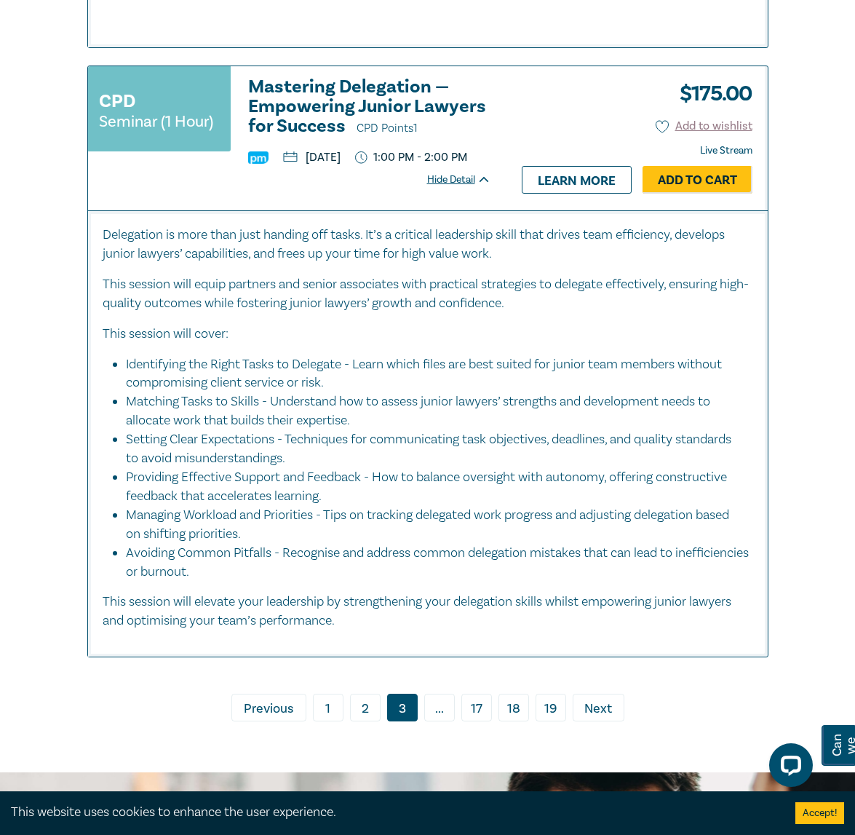
scroll to position [7564, 0]
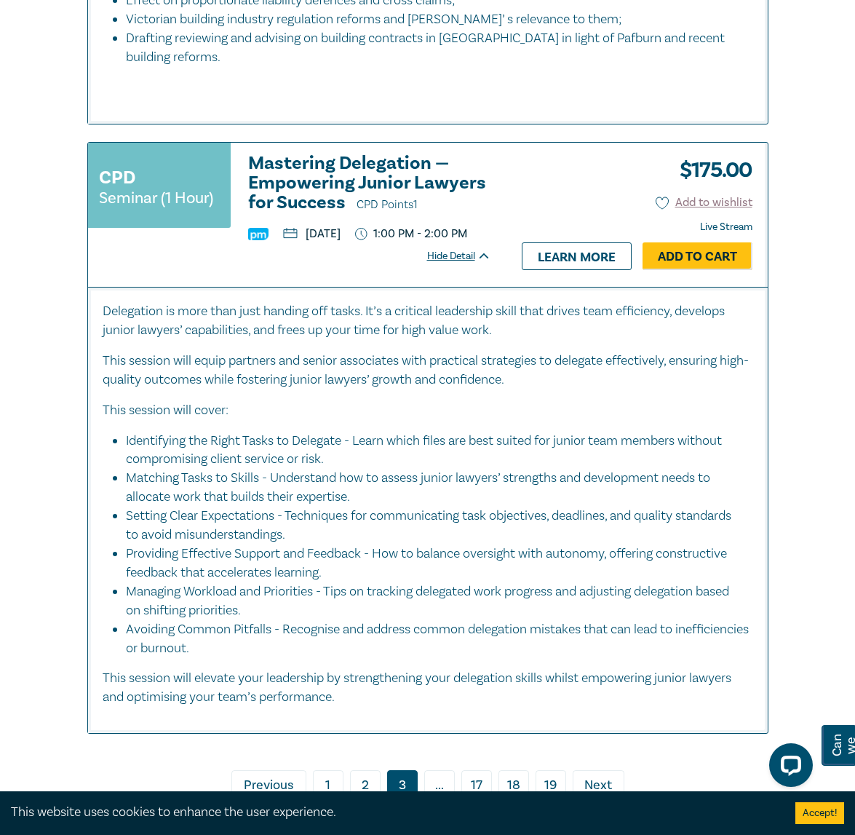
click at [317, 215] on h3 "Mastering Delegation — Empowering Junior Lawyers for Success CPD Points 1" at bounding box center [369, 184] width 243 height 61
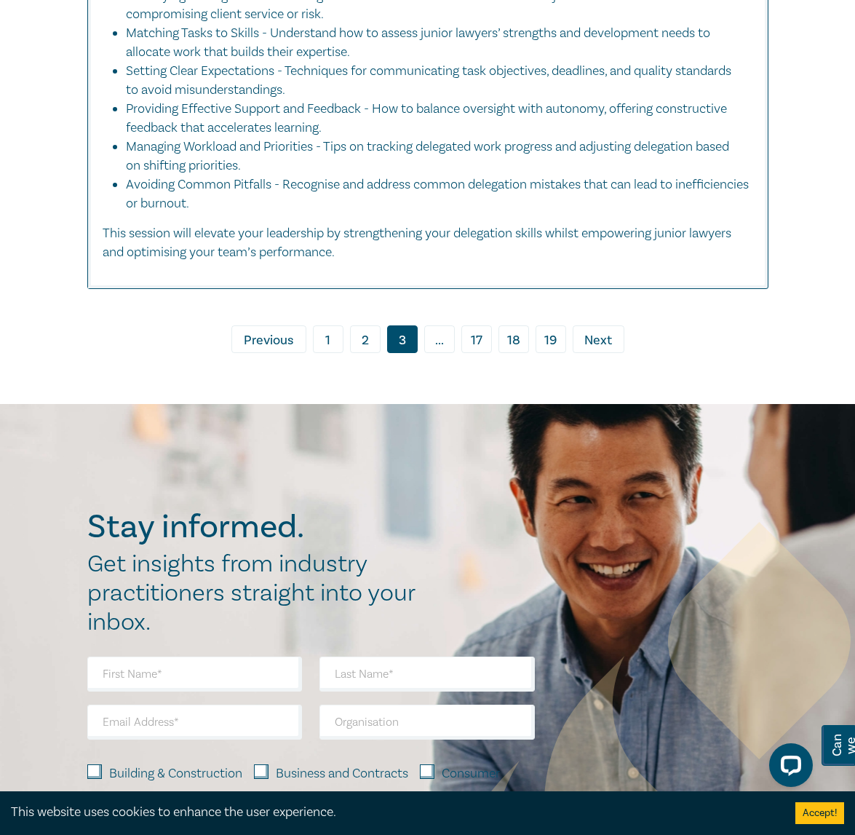
scroll to position [8013, 0]
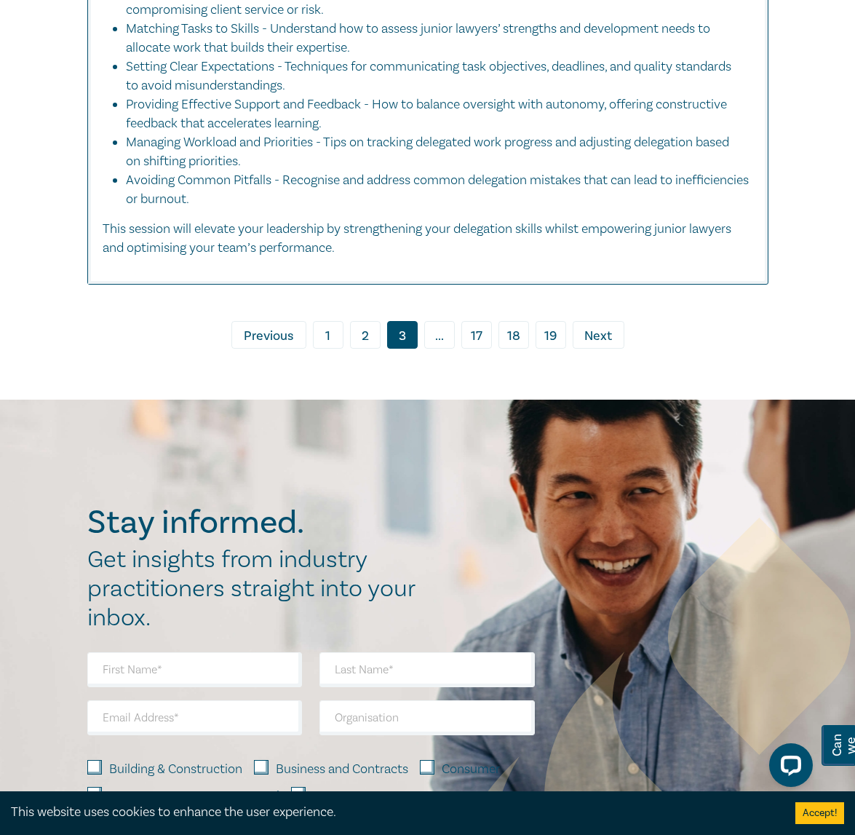
click at [585, 346] on span "Next" at bounding box center [598, 336] width 28 height 19
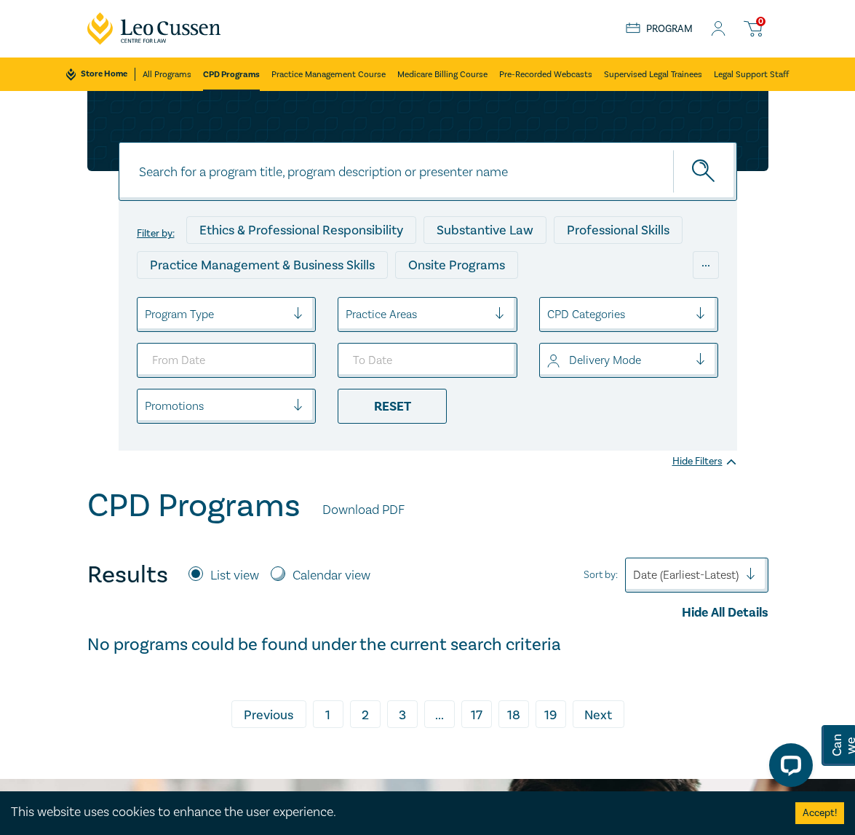
click at [400, 715] on link "3" at bounding box center [402, 714] width 31 height 28
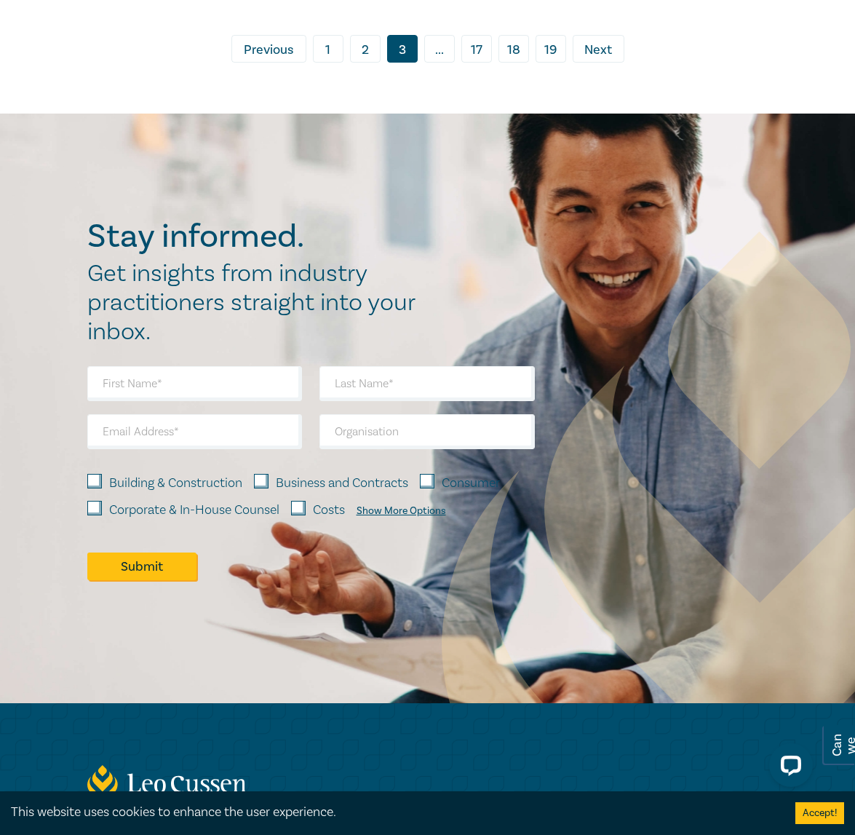
scroll to position [8296, 0]
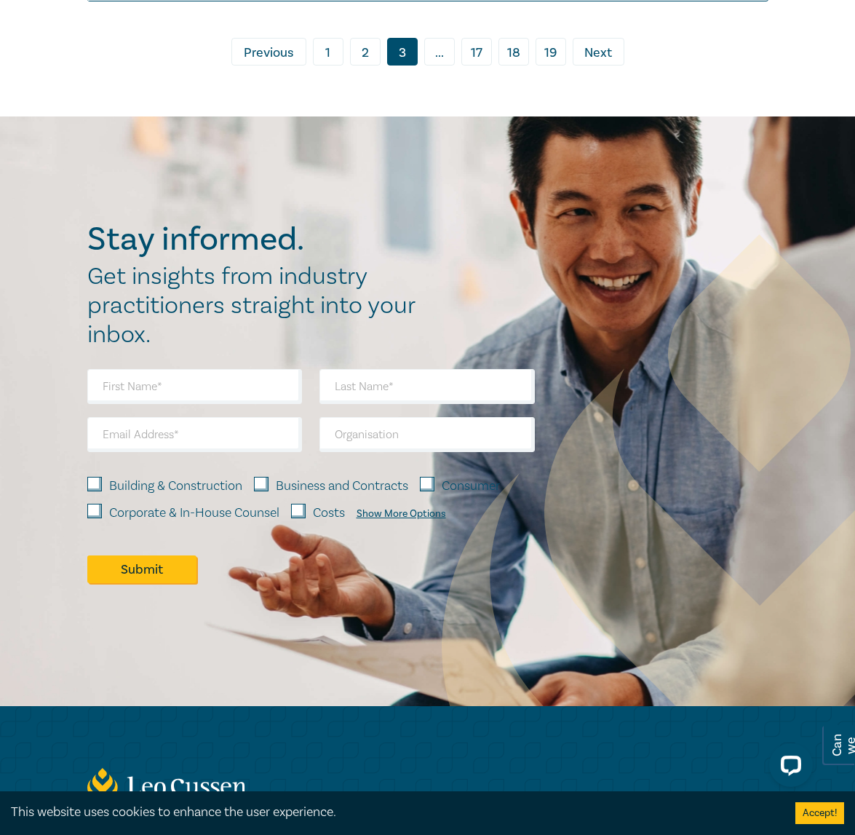
click at [607, 63] on span "Next" at bounding box center [598, 53] width 28 height 19
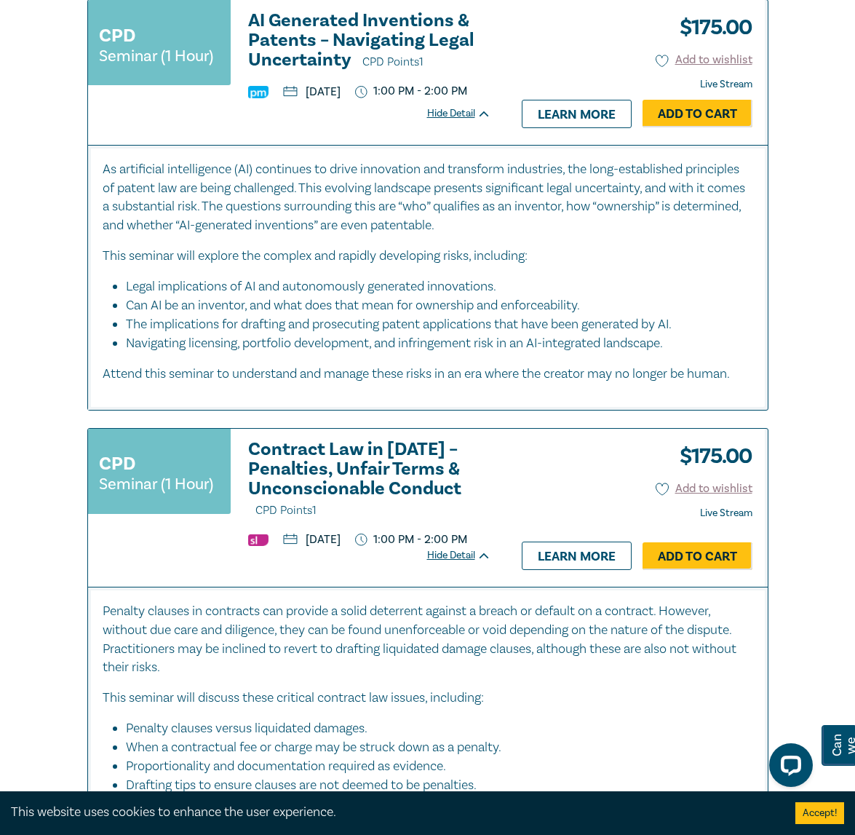
scroll to position [1383, 0]
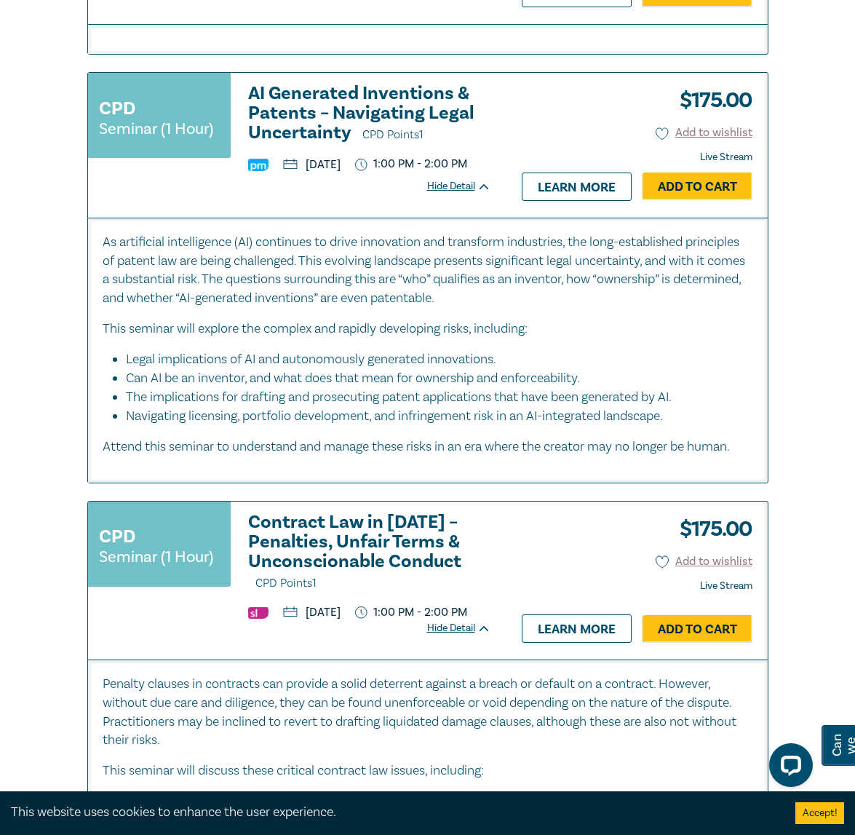
drag, startPoint x: 304, startPoint y: 113, endPoint x: 289, endPoint y: 113, distance: 15.3
click at [304, 113] on h3 "AI Generated Inventions & Patents – Navigating Legal Uncertainty CPD Points 1" at bounding box center [369, 114] width 243 height 61
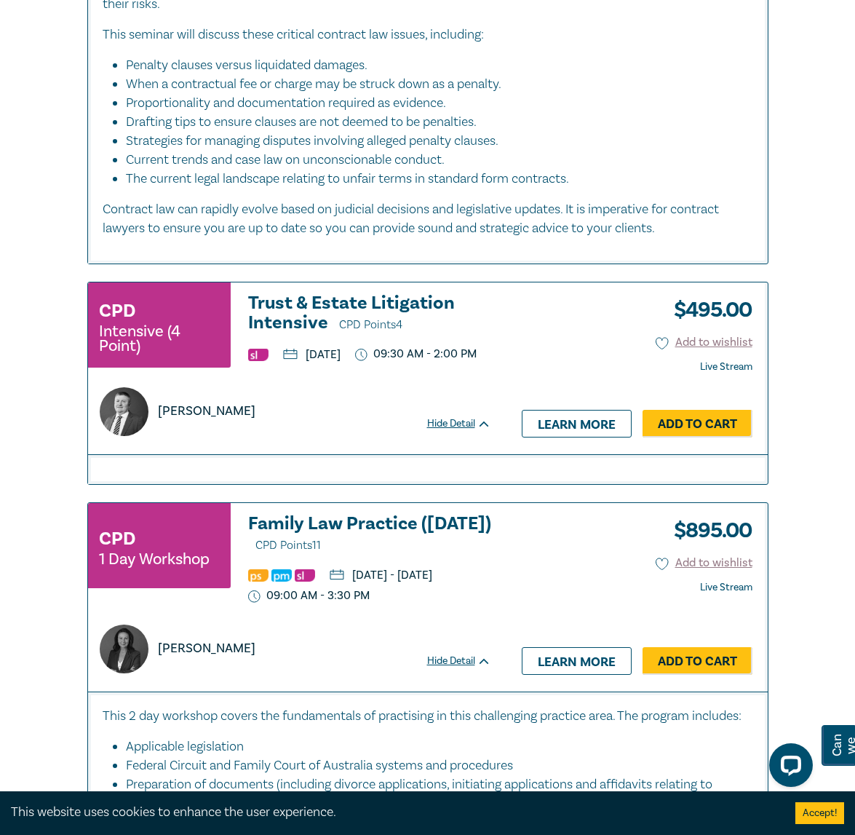
scroll to position [1827, 0]
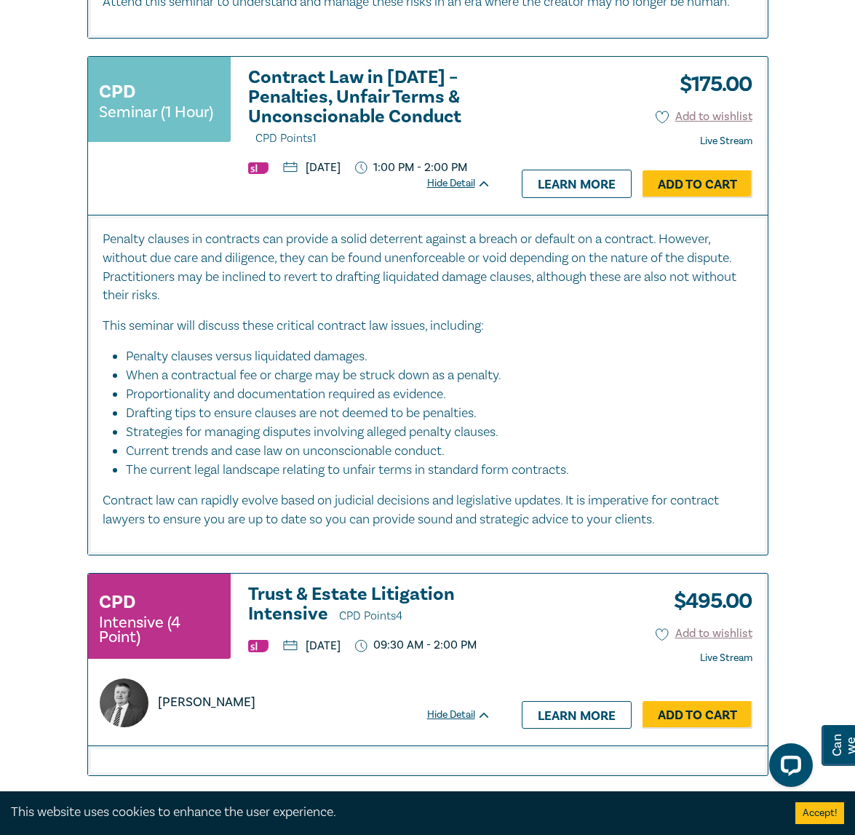
click at [305, 109] on h3 "Contract Law in [DATE] – Penalties, Unfair Terms & Unconscionable Conduct CPD P…" at bounding box center [369, 108] width 243 height 81
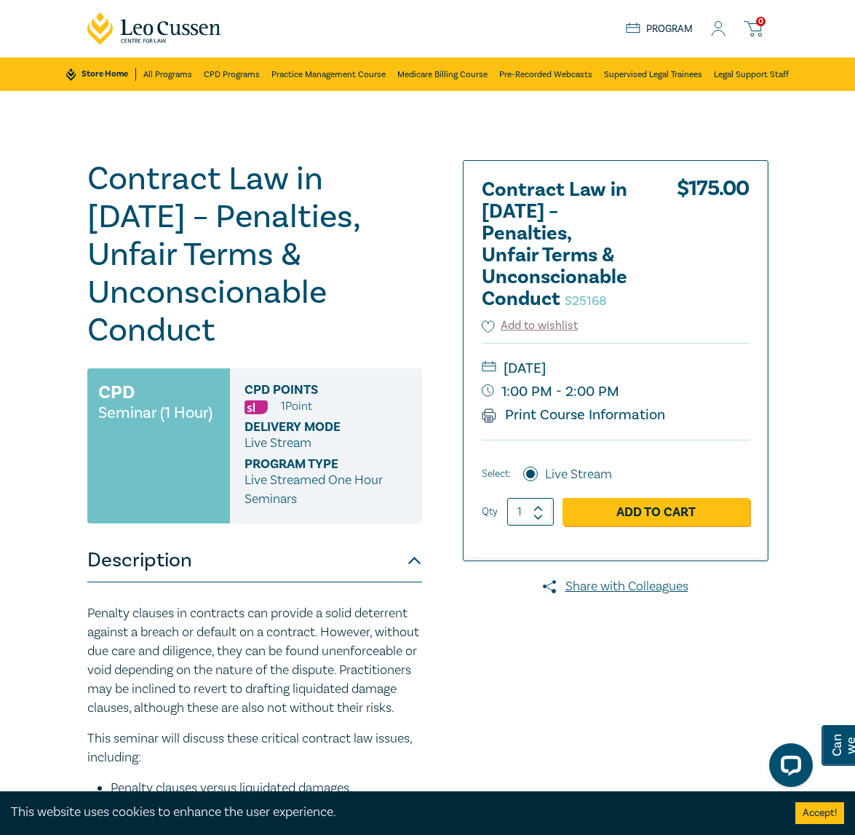
click at [510, 25] on div "0 $ NaN Store Home About us Program 0" at bounding box center [428, 28] width 699 height 57
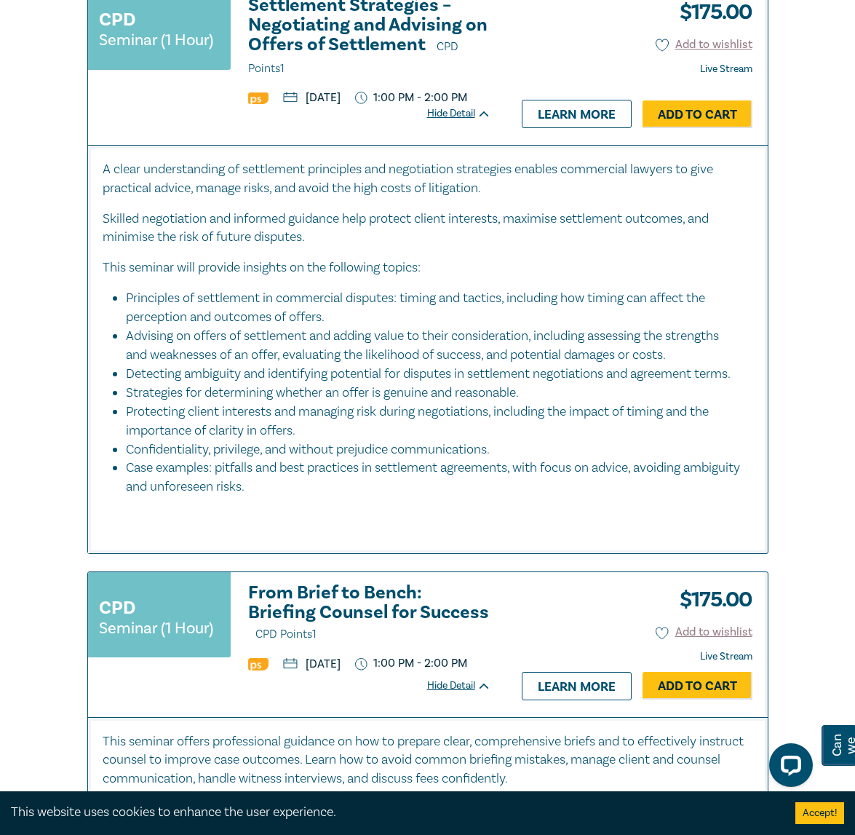
scroll to position [3283, 0]
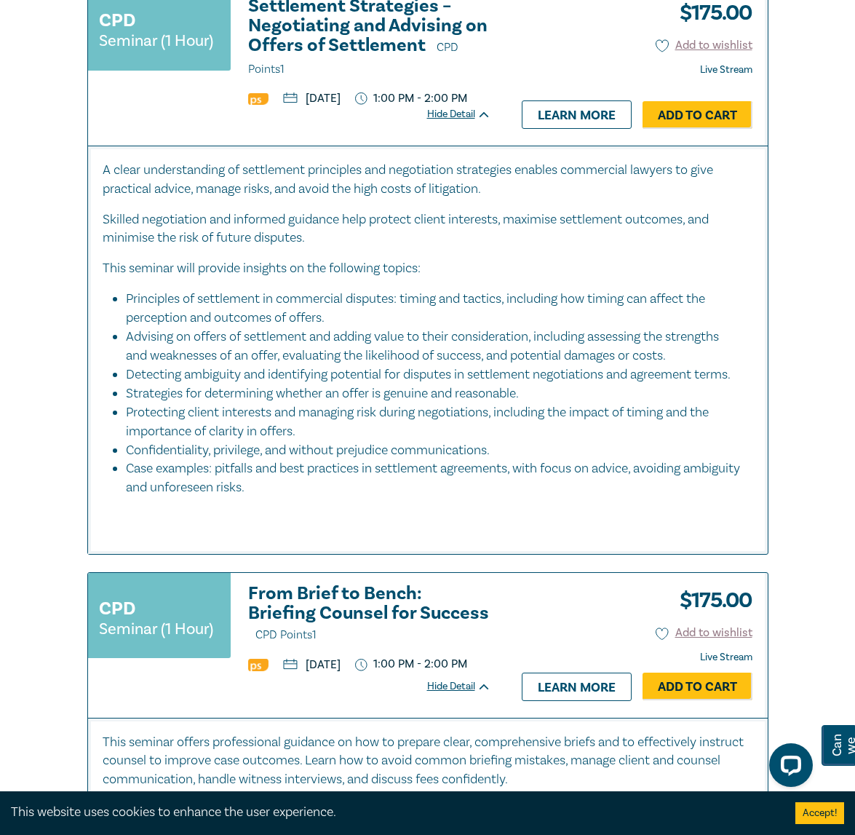
click at [351, 79] on h3 "Settlement Strategies – Negotiating and Advising on Offers of Settlement CPD Po…" at bounding box center [369, 37] width 243 height 83
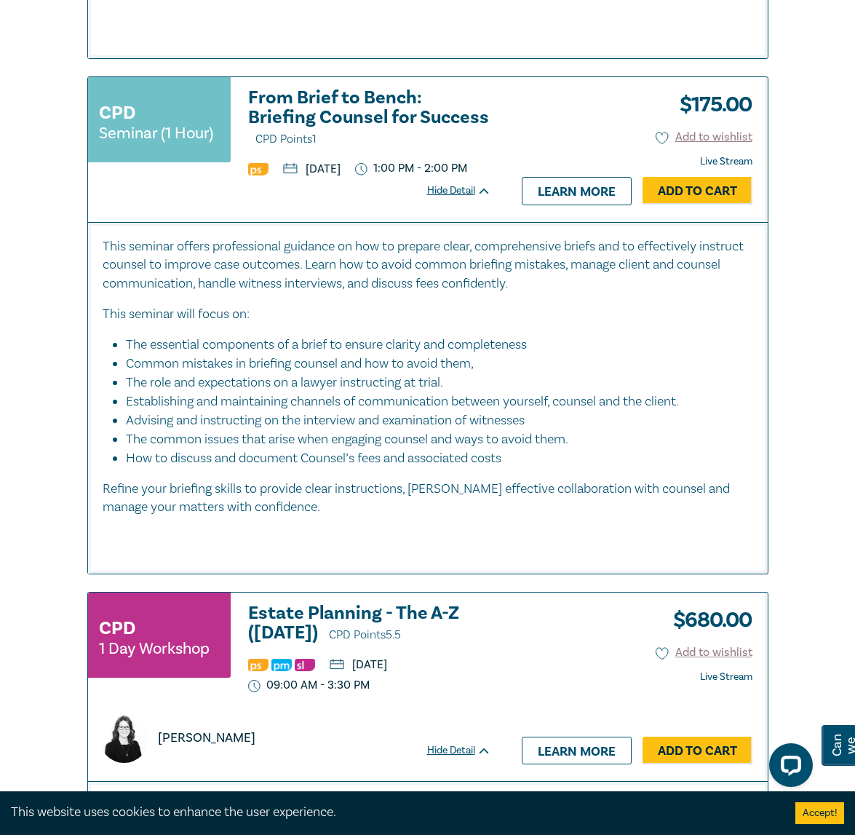
click at [367, 149] on h3 "From Brief to Bench: Briefing Counsel for Success CPD Points 1" at bounding box center [369, 118] width 243 height 61
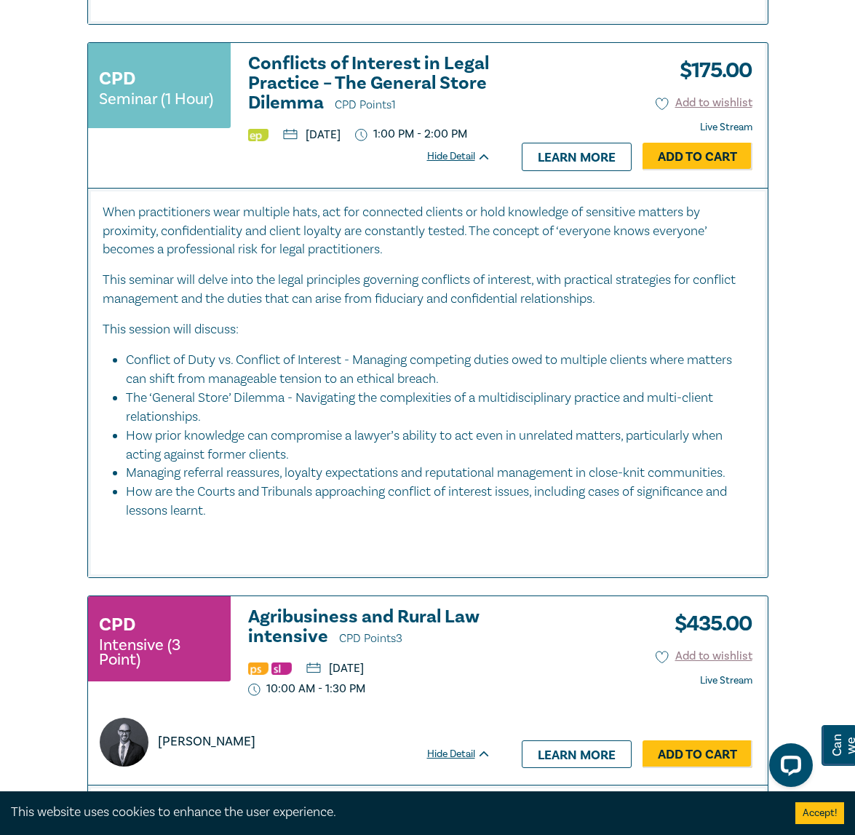
scroll to position [6263, 0]
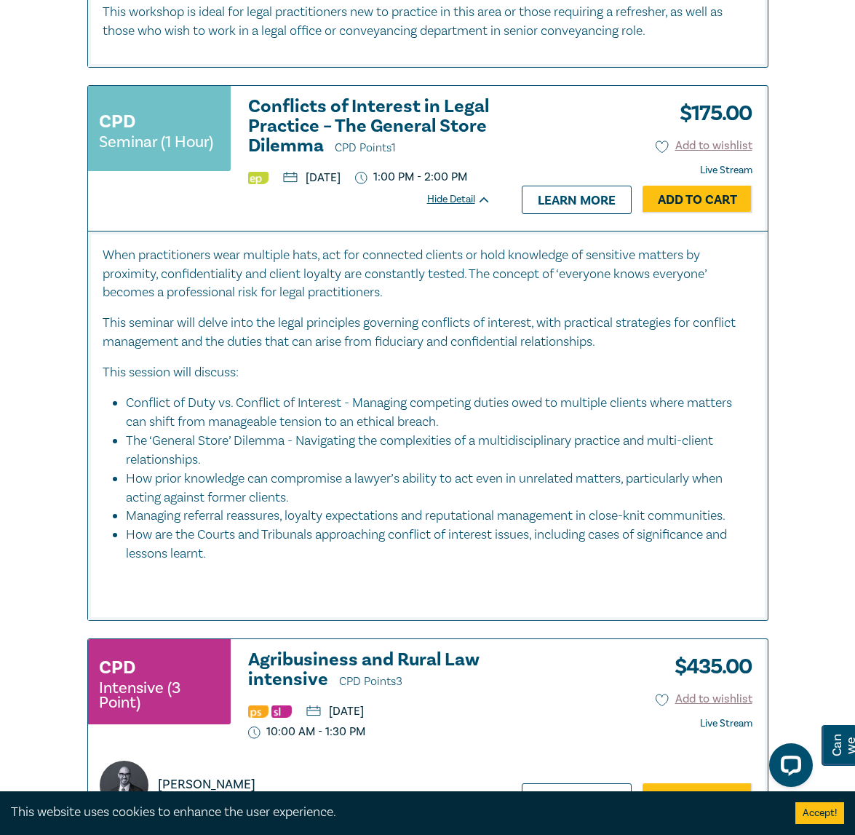
click at [314, 158] on h3 "Conflicts of Interest in Legal Practice – The General Store Dilemma CPD Points 1" at bounding box center [369, 127] width 243 height 61
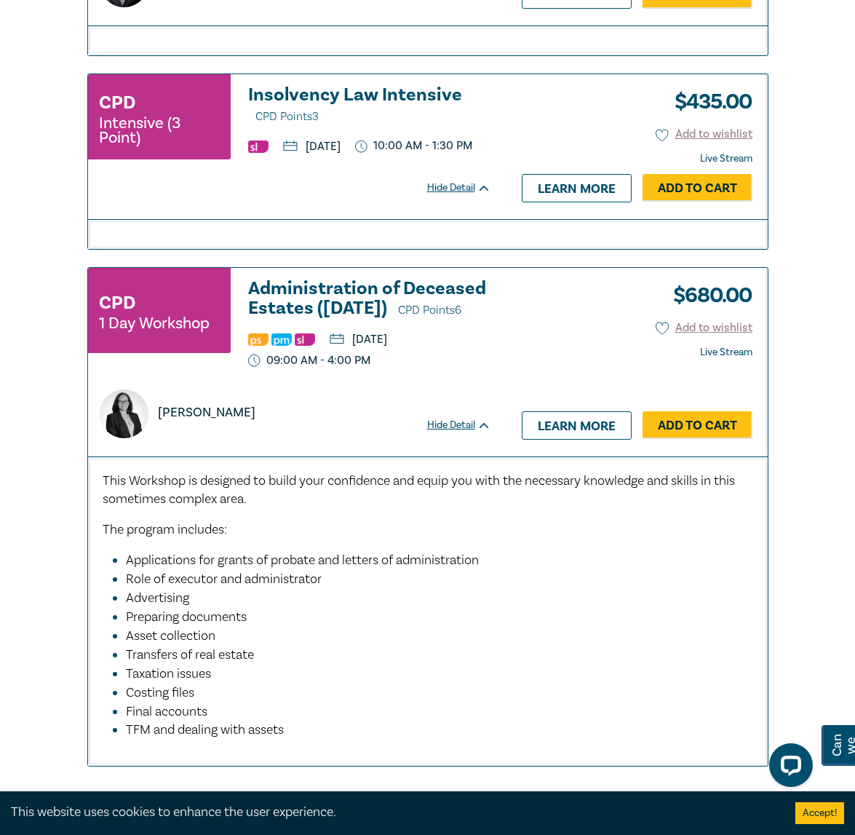
scroll to position [7064, 0]
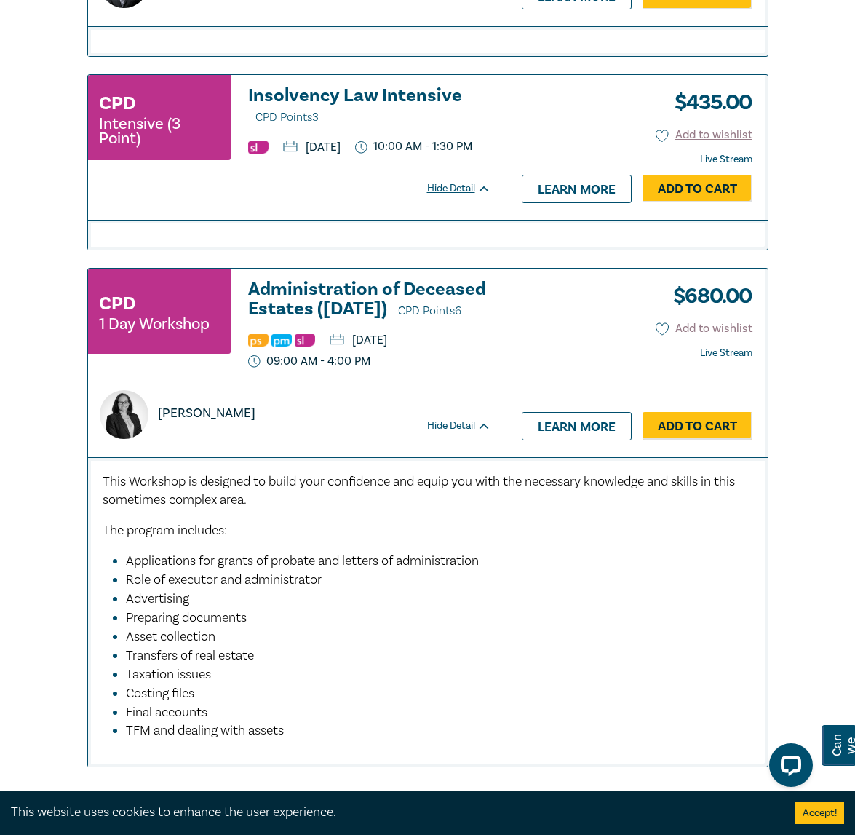
click at [377, 127] on h3 "Insolvency Law Intensive CPD Points 3" at bounding box center [369, 106] width 243 height 41
